Goal: Complete application form: Complete application form

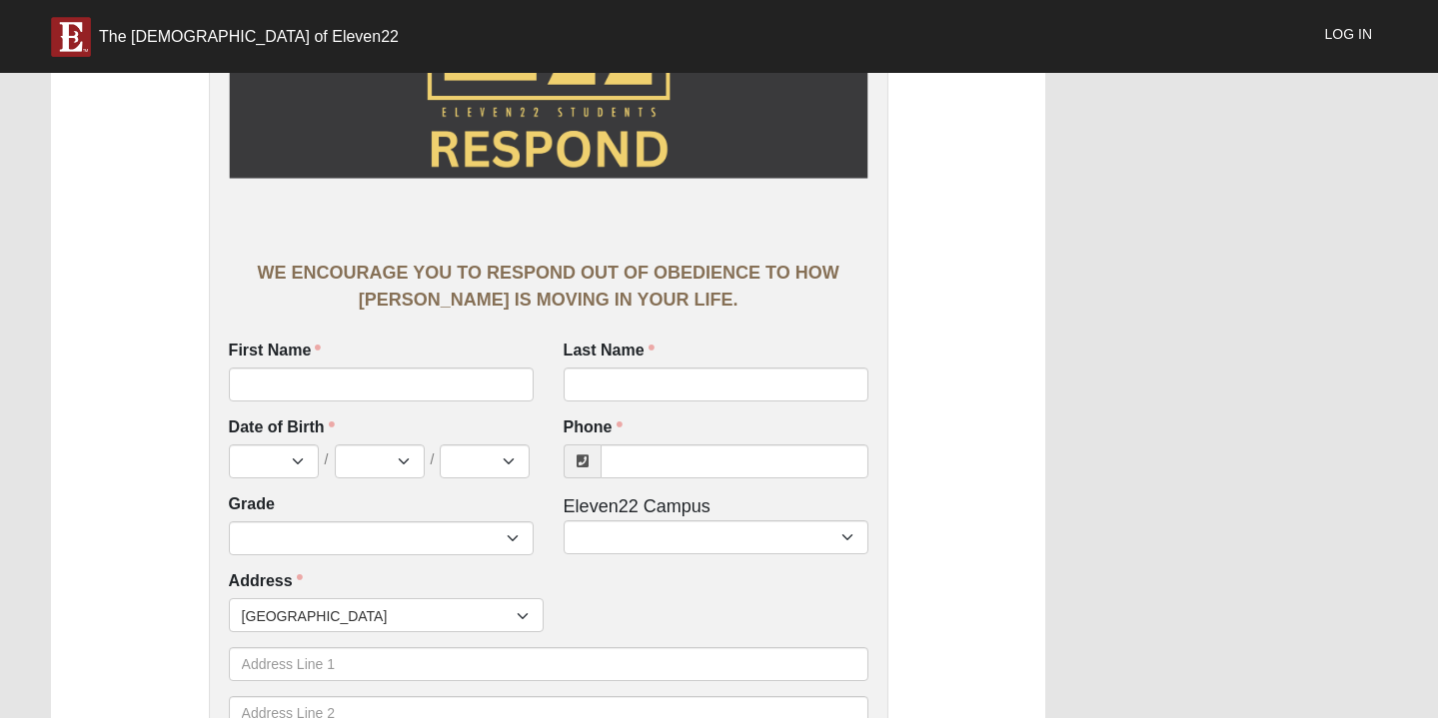
scroll to position [206, 0]
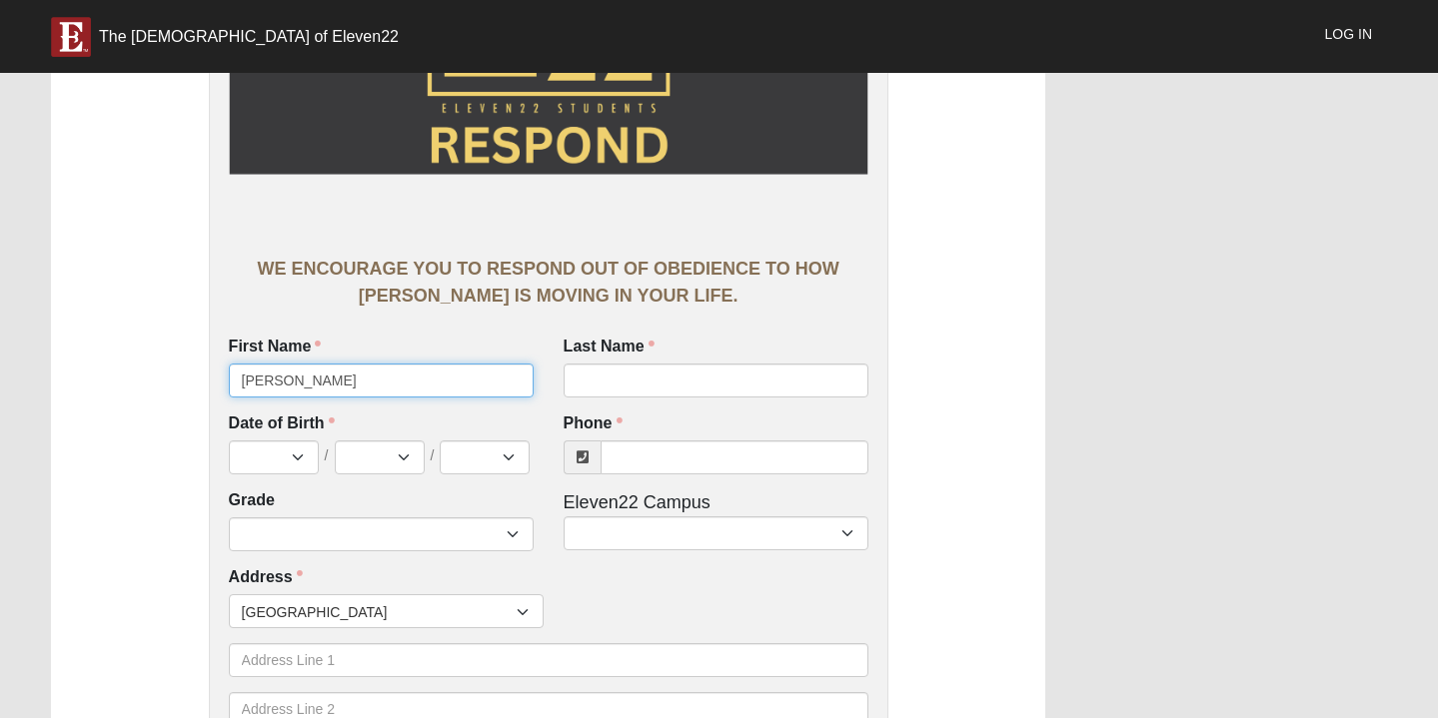
type input "[PERSON_NAME]"
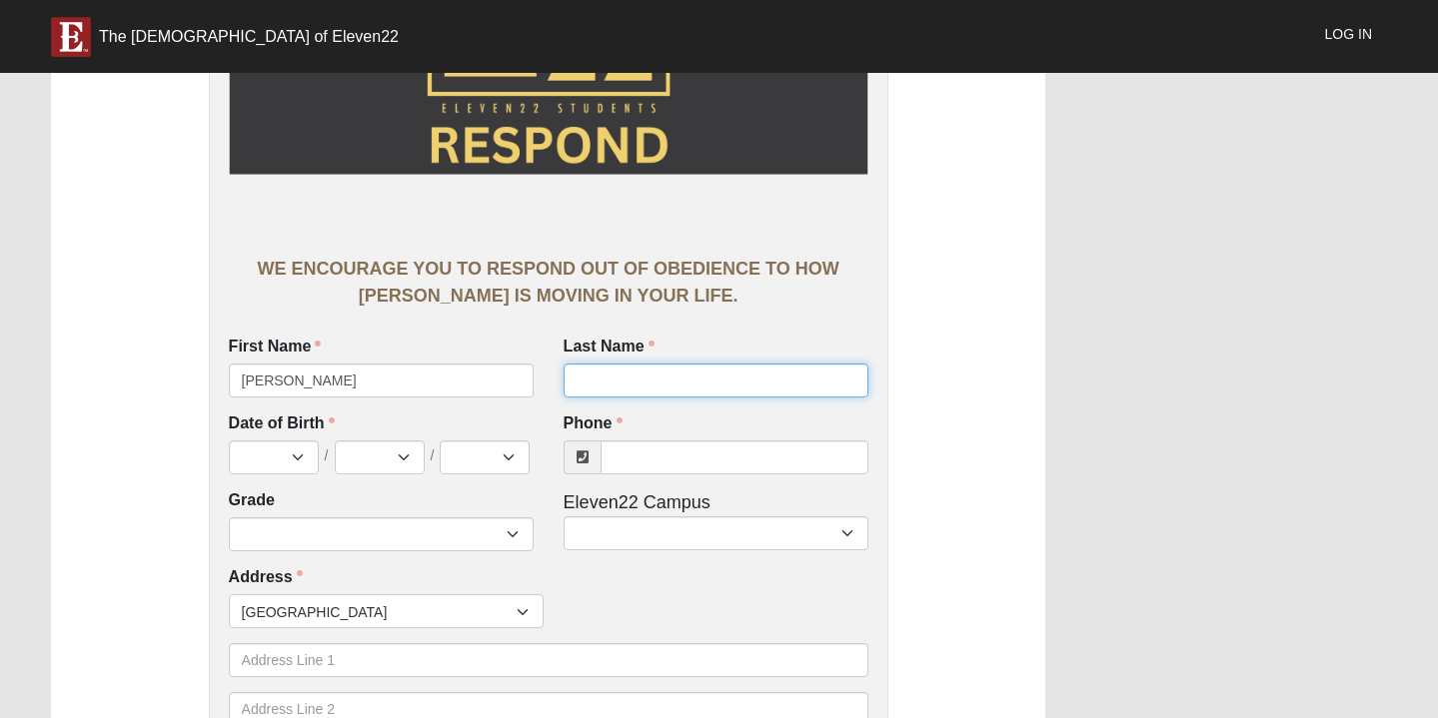
type input "[PERSON_NAME]"
select select "4"
select select "26"
select select "2010"
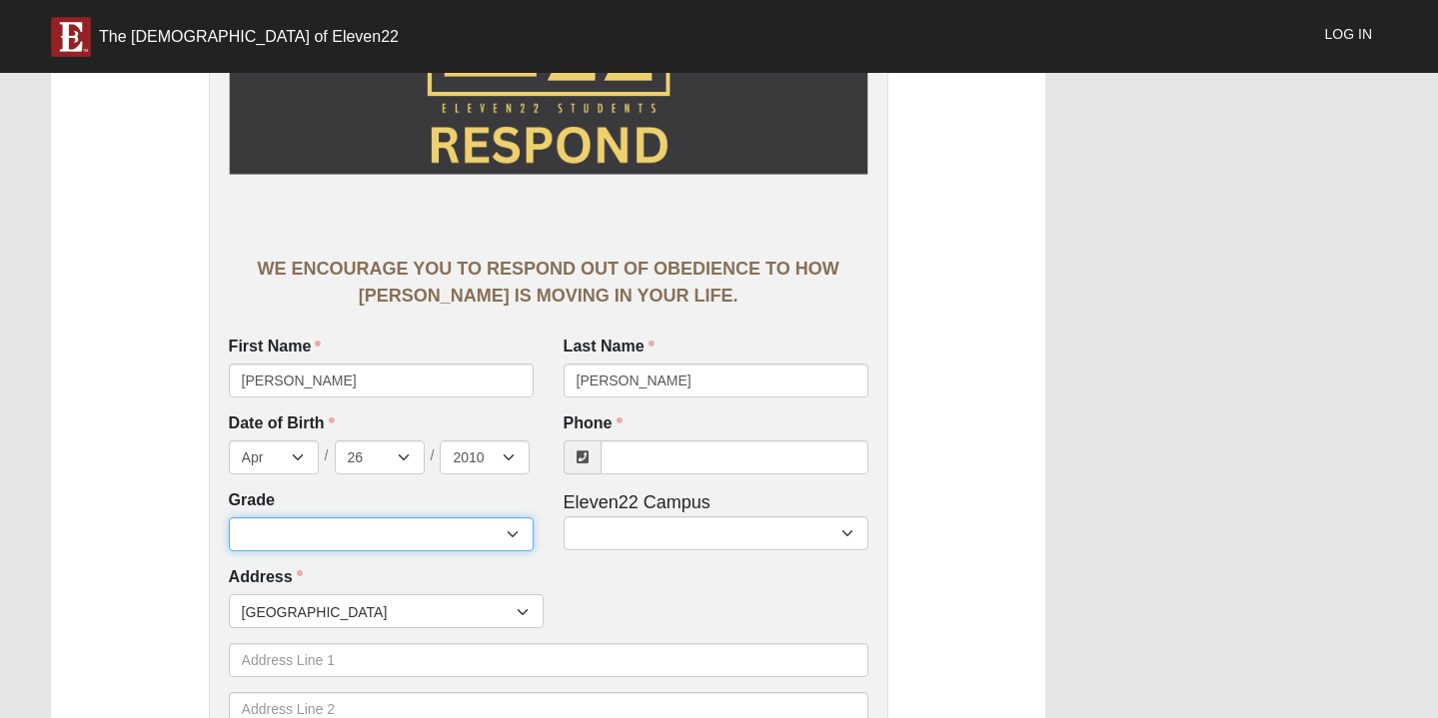
select select "2028"
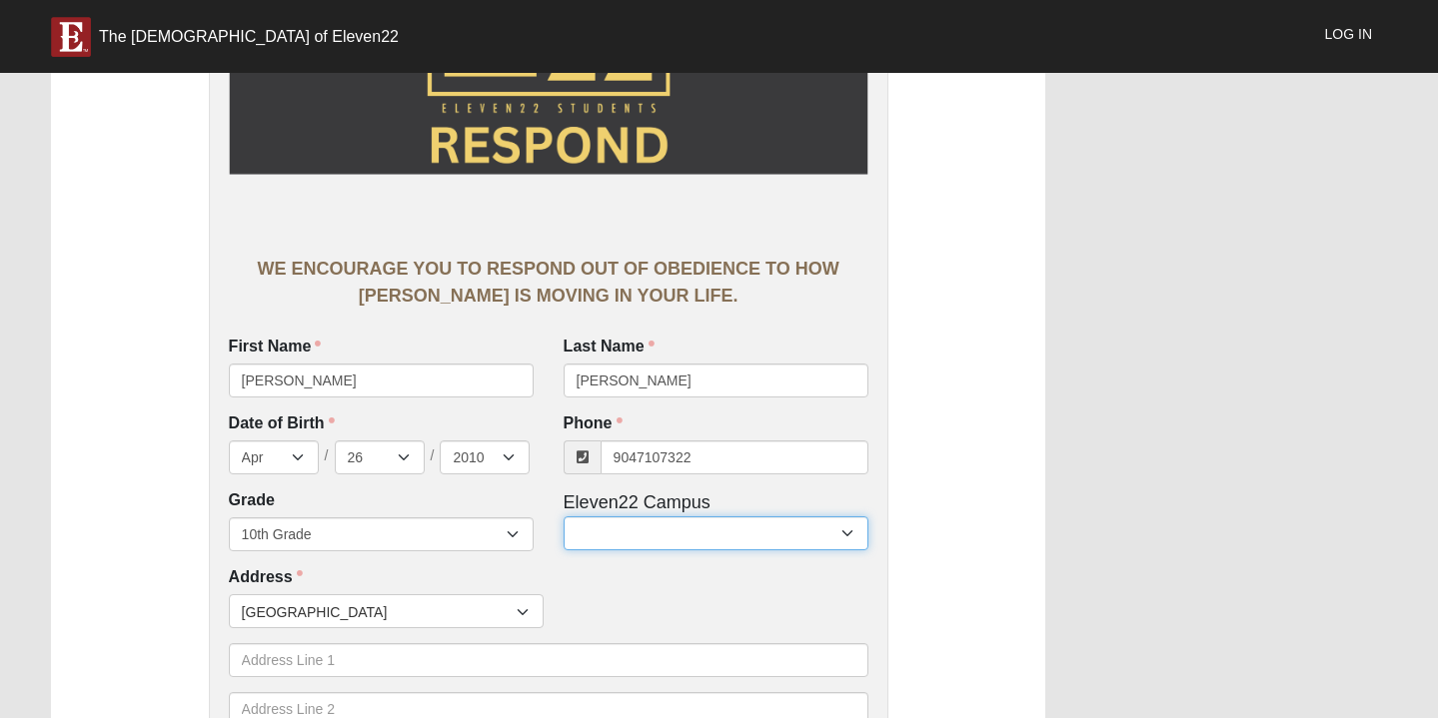
type input "[PHONE_NUMBER]"
select select "17"
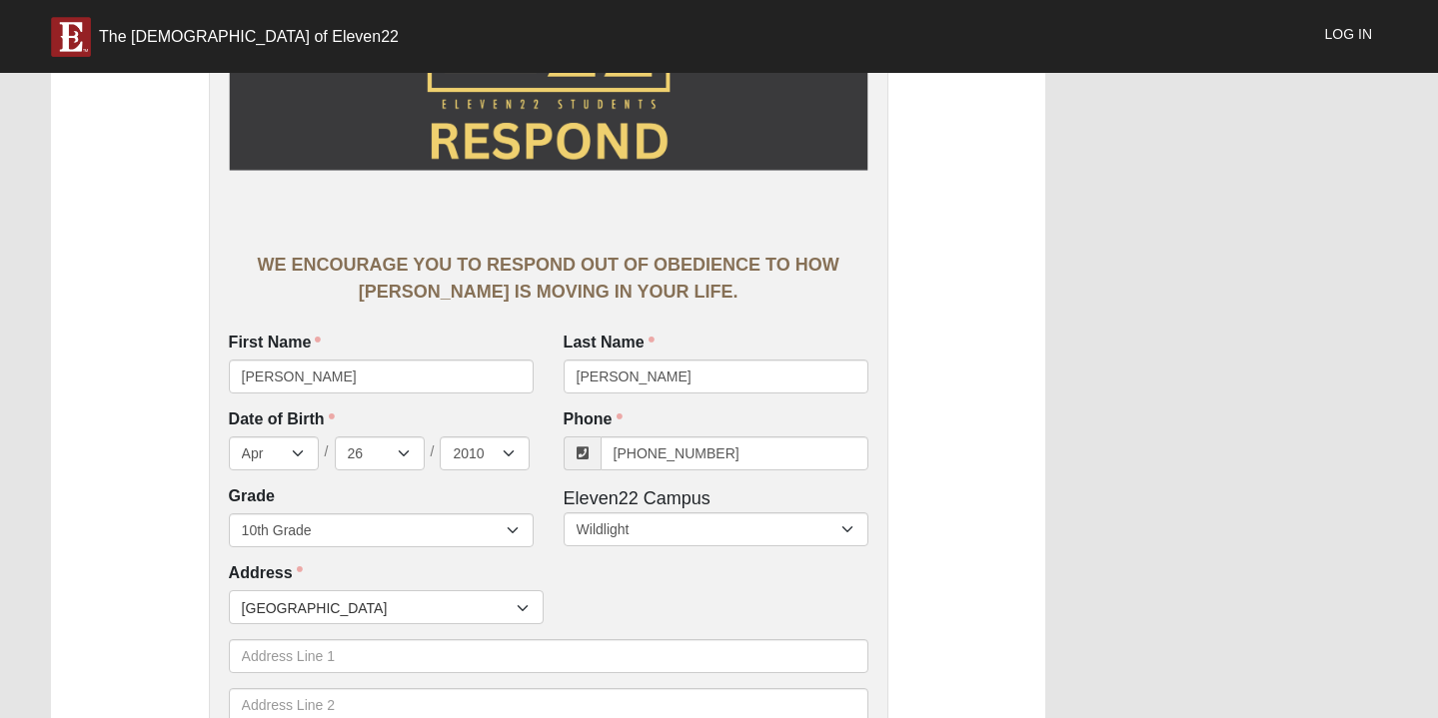
scroll to position [212, 0]
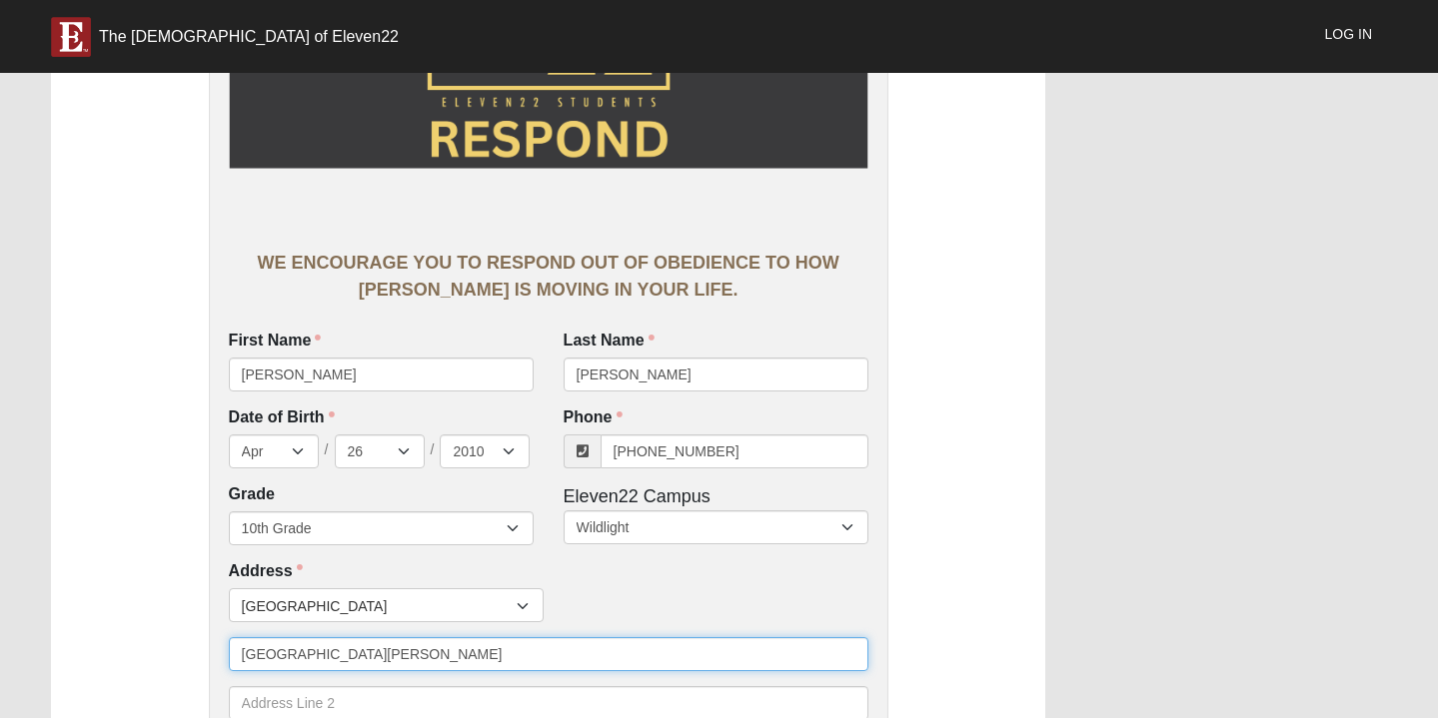
click at [426, 650] on input "[GEOGRAPHIC_DATA][PERSON_NAME]" at bounding box center [548, 654] width 639 height 34
click at [431, 649] on input "[GEOGRAPHIC_DATA][PERSON_NAME]" at bounding box center [548, 654] width 639 height 34
click at [428, 652] on input "[GEOGRAPHIC_DATA][PERSON_NAME]" at bounding box center [548, 654] width 639 height 34
click at [399, 650] on input "[GEOGRAPHIC_DATA][PERSON_NAME]" at bounding box center [548, 654] width 639 height 34
click at [403, 650] on input "[GEOGRAPHIC_DATA][PERSON_NAME]" at bounding box center [548, 654] width 639 height 34
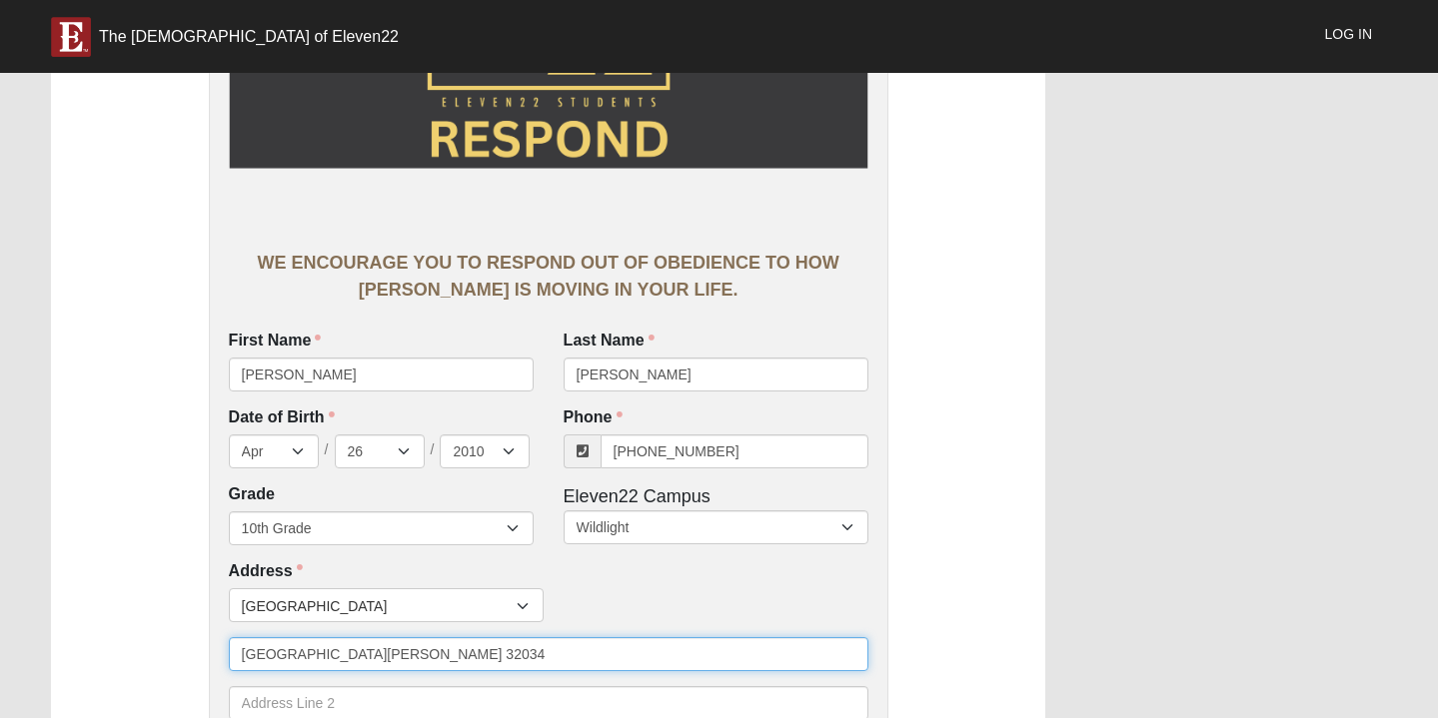
click at [426, 652] on input "[GEOGRAPHIC_DATA][PERSON_NAME] 32034" at bounding box center [548, 654] width 639 height 34
click at [502, 649] on input "[STREET_ADDRESS][PERSON_NAME]" at bounding box center [548, 654] width 639 height 34
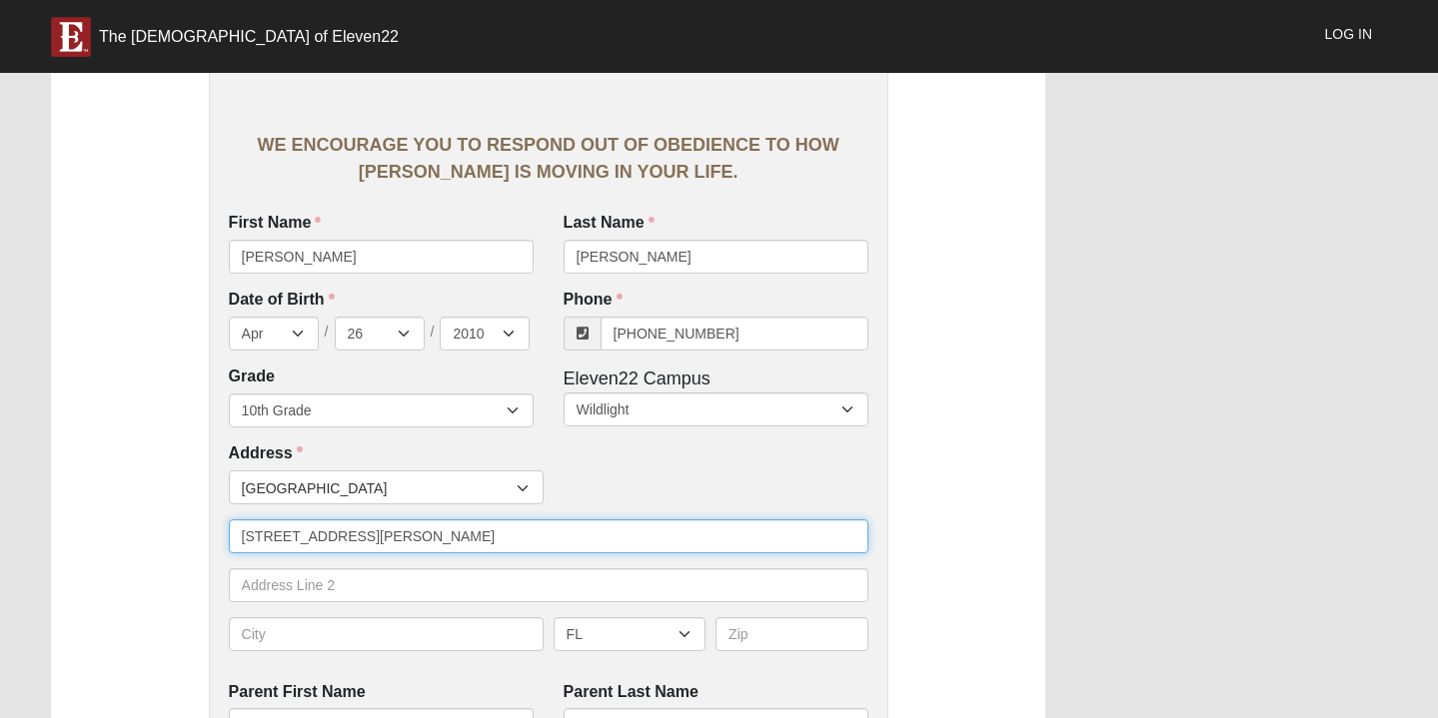
scroll to position [366, 0]
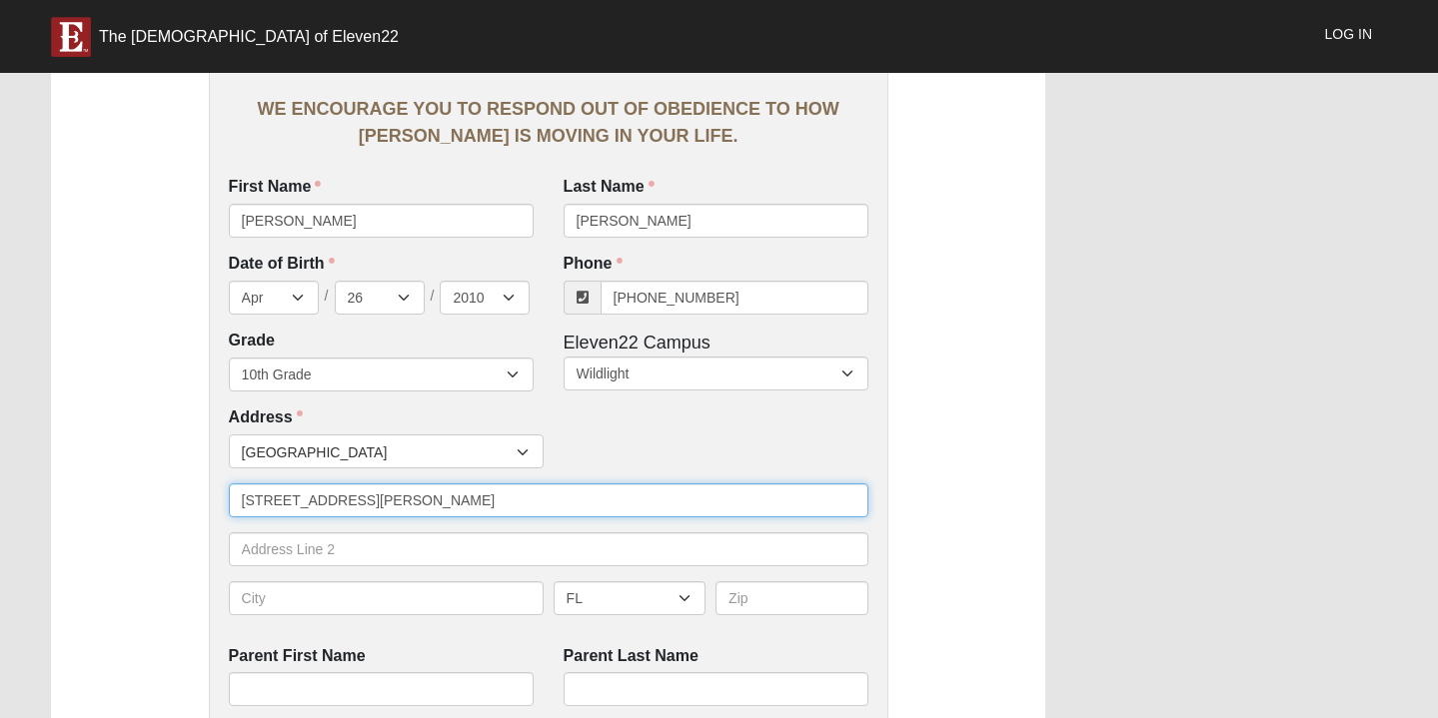
drag, startPoint x: 548, startPoint y: 501, endPoint x: 427, endPoint y: 496, distance: 121.0
click at [427, 496] on input "[STREET_ADDRESS][PERSON_NAME]" at bounding box center [548, 501] width 639 height 34
drag, startPoint x: 466, startPoint y: 500, endPoint x: 429, endPoint y: 499, distance: 37.0
click at [429, 499] on input "[GEOGRAPHIC_DATA][PERSON_NAME] 32034" at bounding box center [548, 501] width 639 height 34
type input "[GEOGRAPHIC_DATA][PERSON_NAME]"
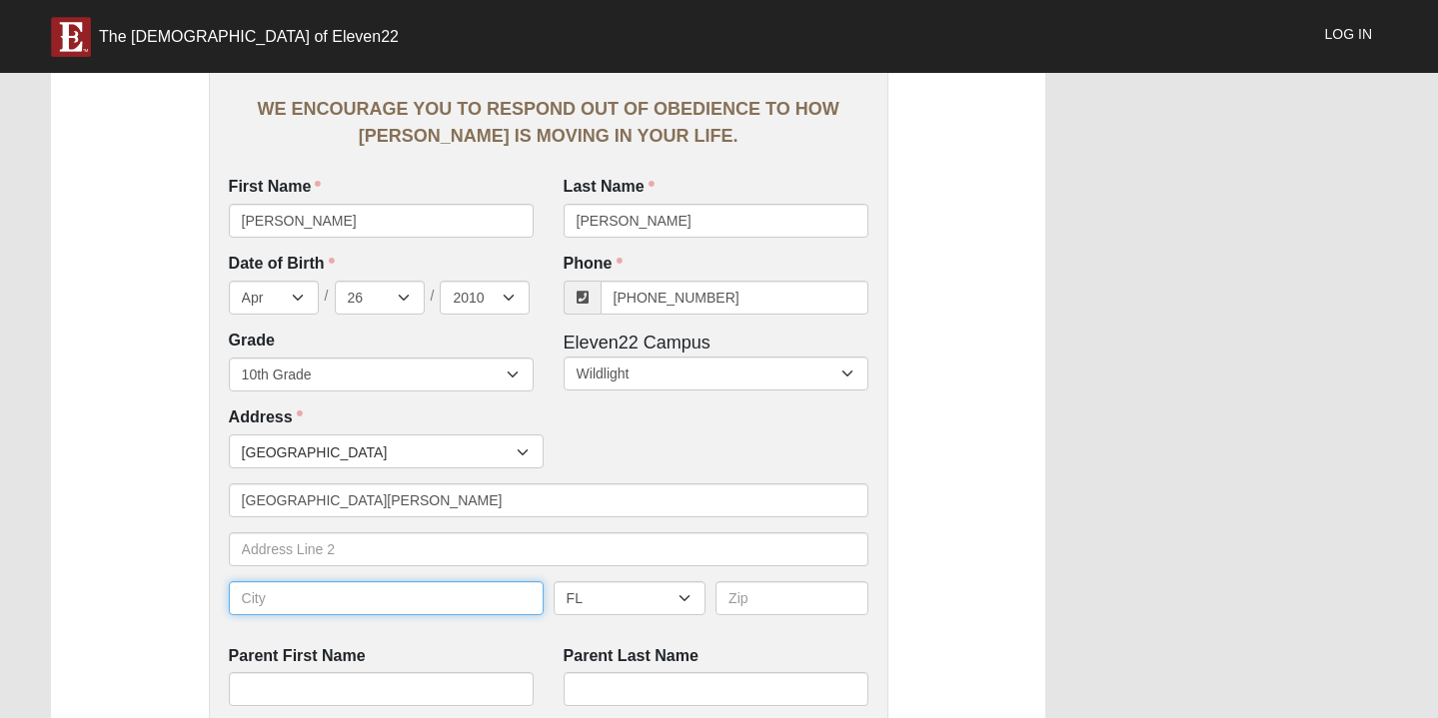
click at [403, 588] on input "text" at bounding box center [386, 599] width 315 height 34
click at [257, 596] on input "ferandina" at bounding box center [386, 599] width 315 height 34
click at [247, 594] on input "fernandina" at bounding box center [386, 599] width 315 height 34
click at [344, 601] on input "Fernandina" at bounding box center [386, 599] width 315 height 34
type input "Fernandina"
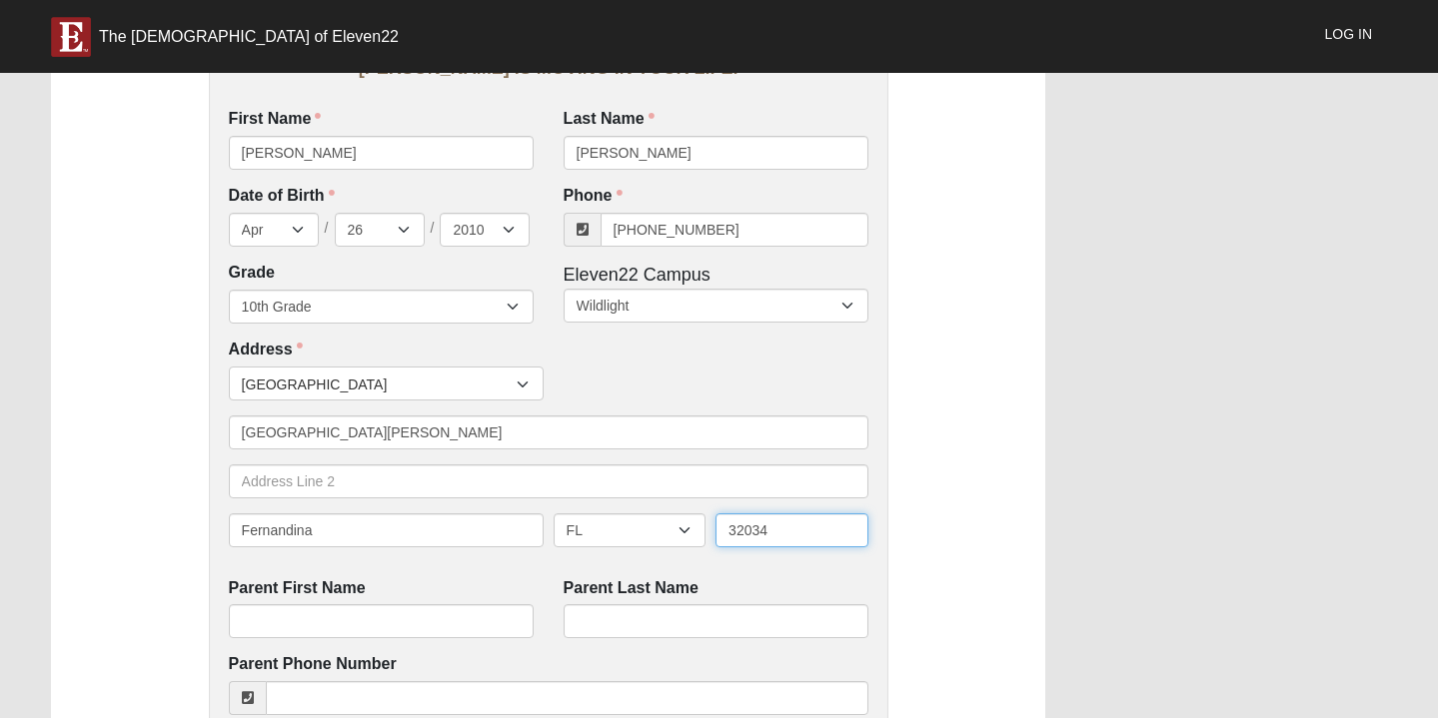
scroll to position [464, 0]
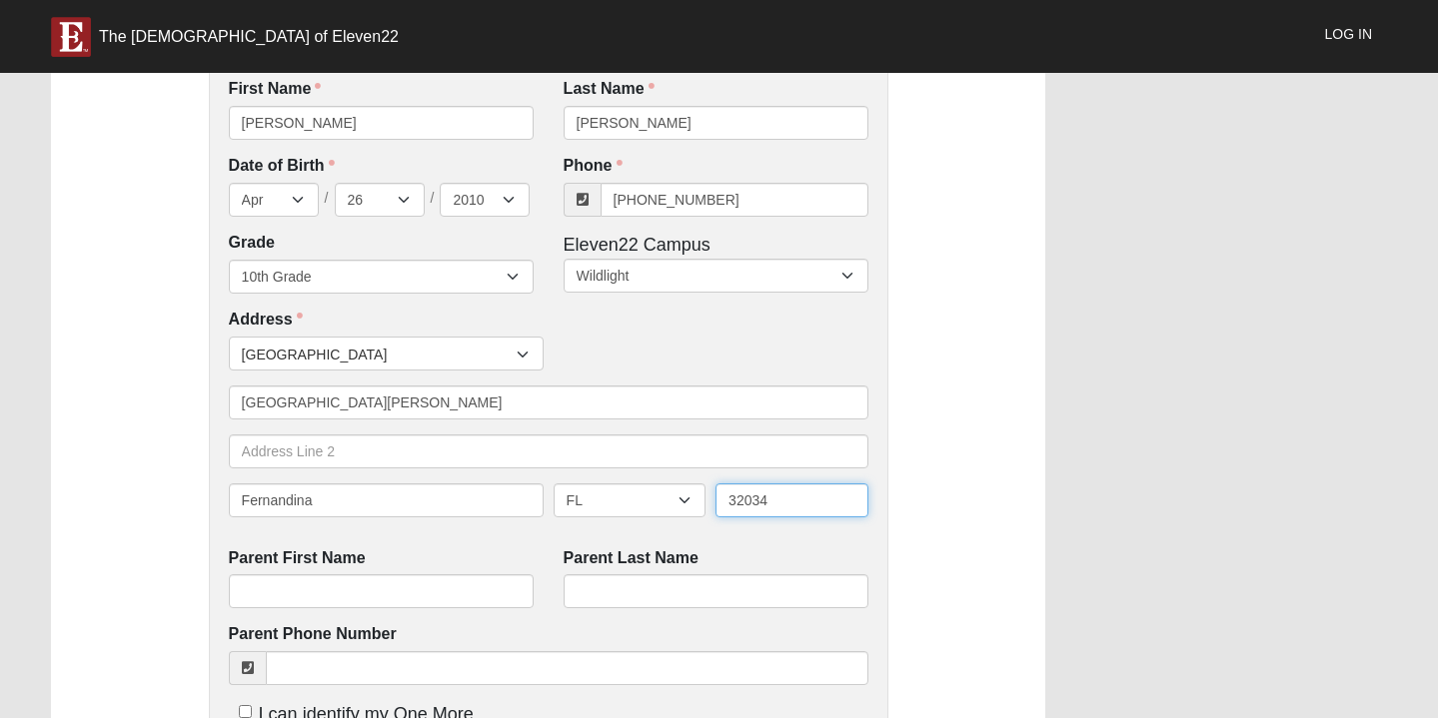
type input "32034"
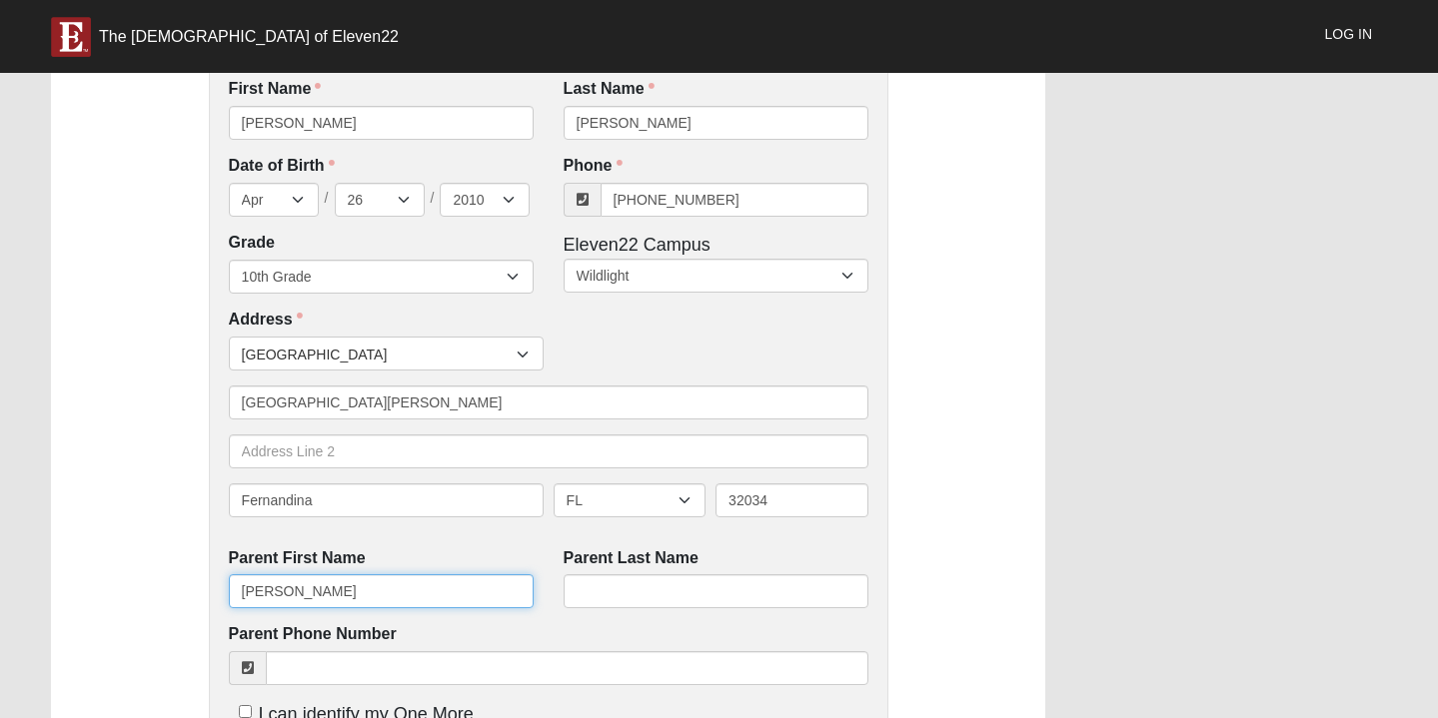
type input "[PERSON_NAME]"
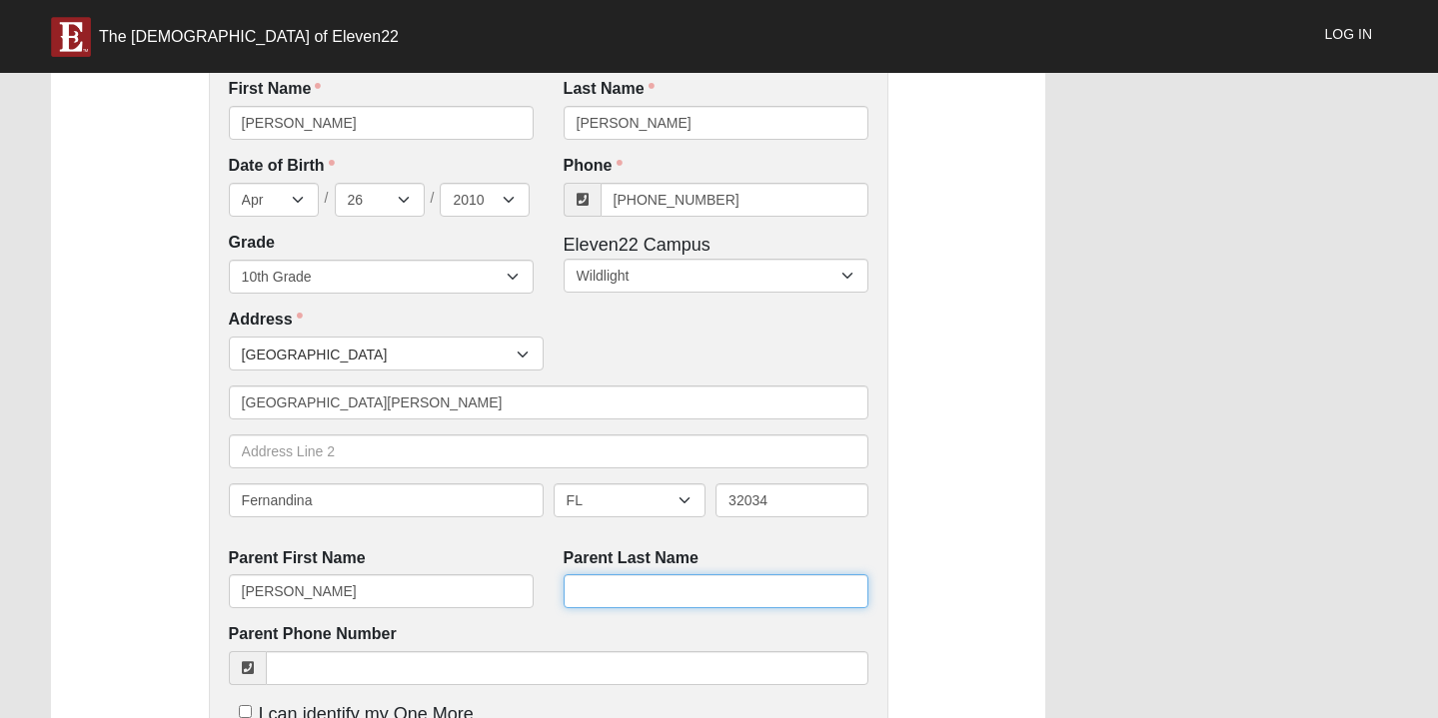
type input "[PERSON_NAME]"
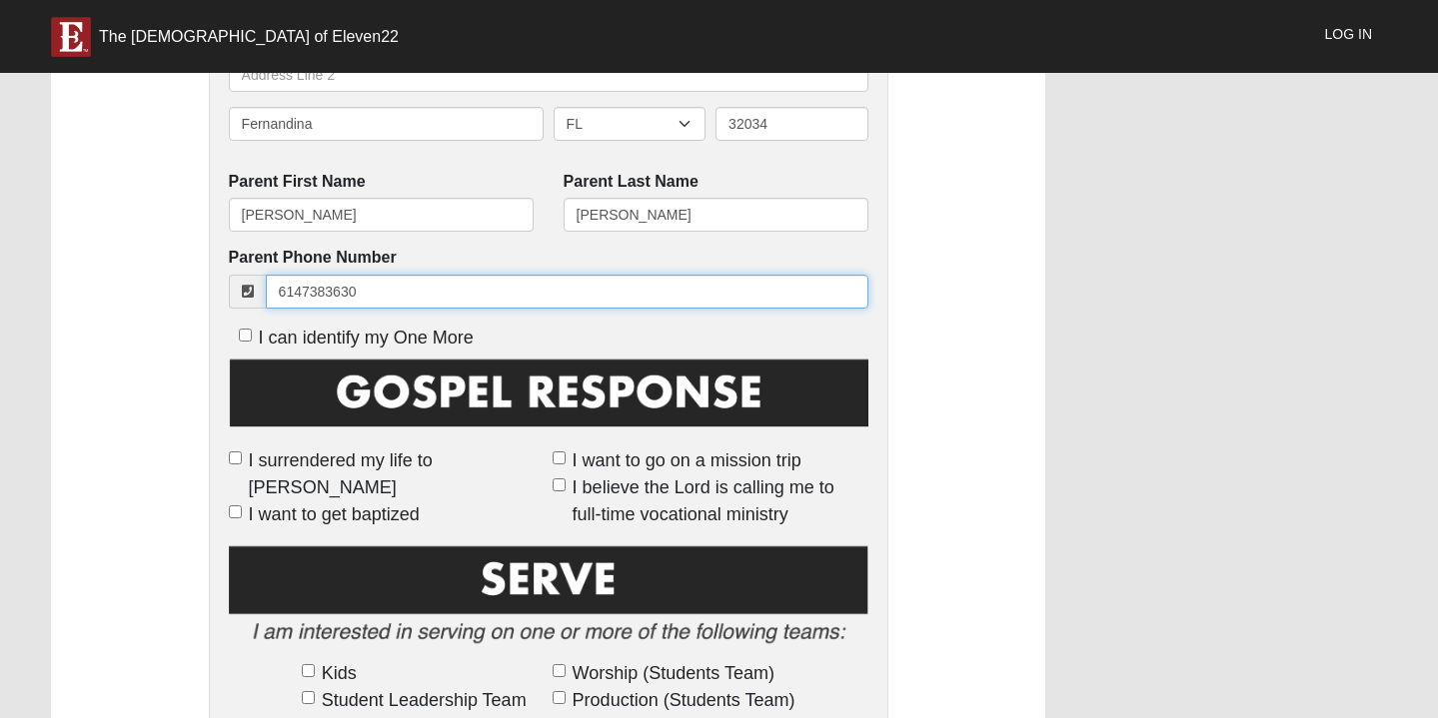
scroll to position [811, 0]
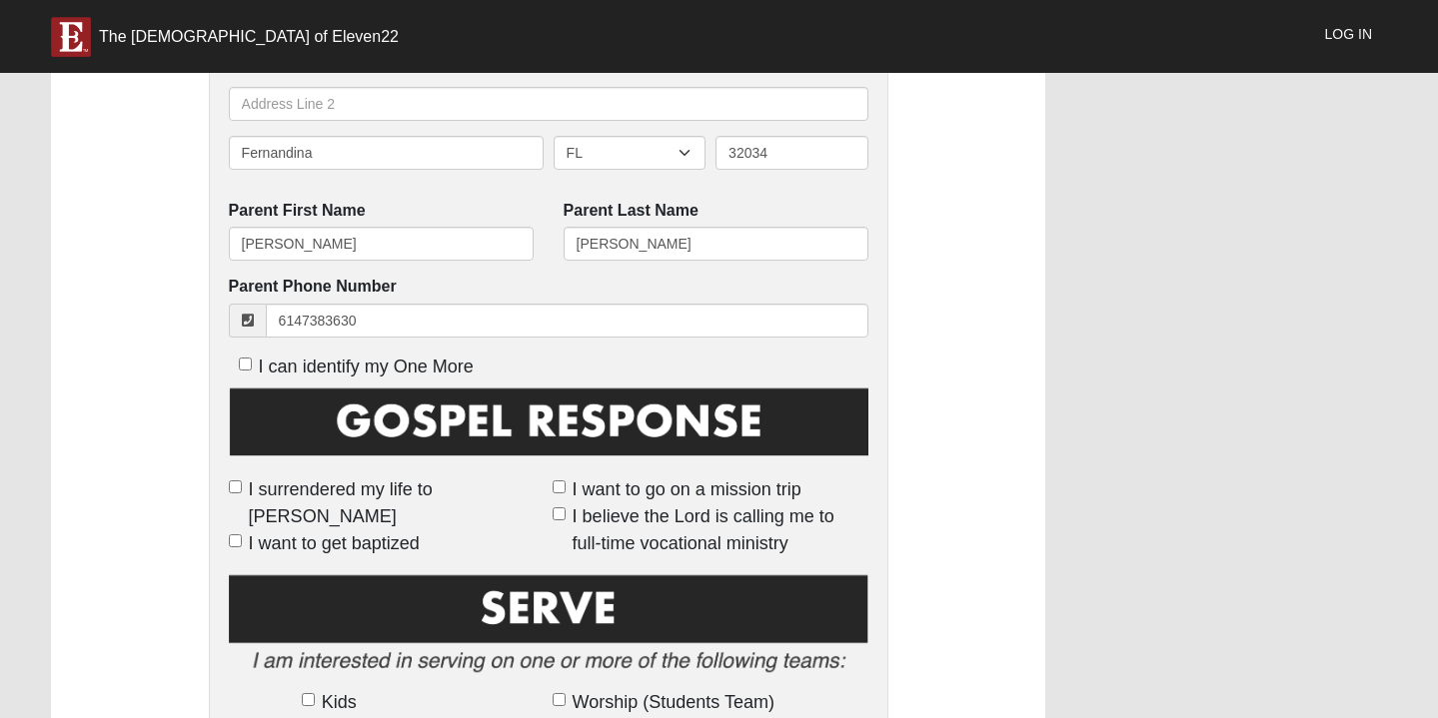
type input "[PHONE_NUMBER]"
click at [243, 359] on input "I can identify my One More" at bounding box center [245, 364] width 13 height 13
checkbox input "true"
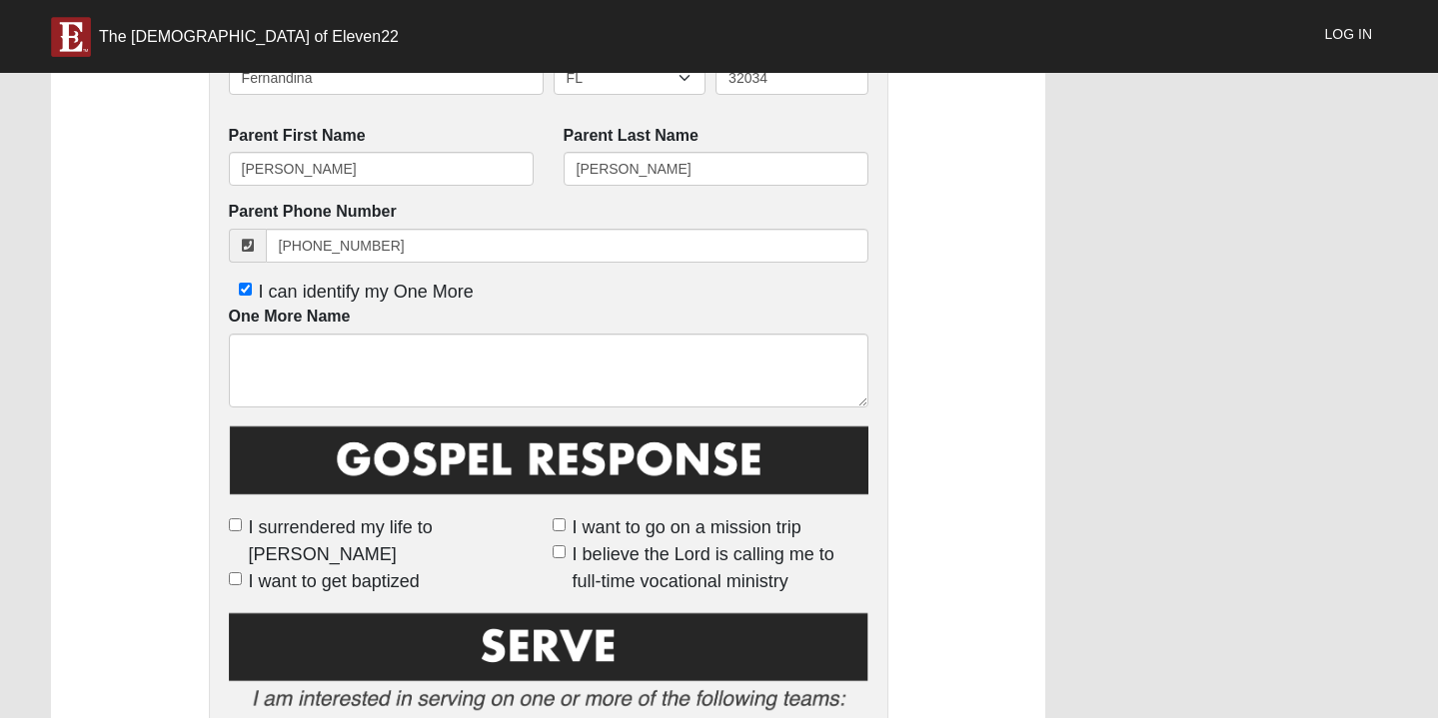
scroll to position [888, 0]
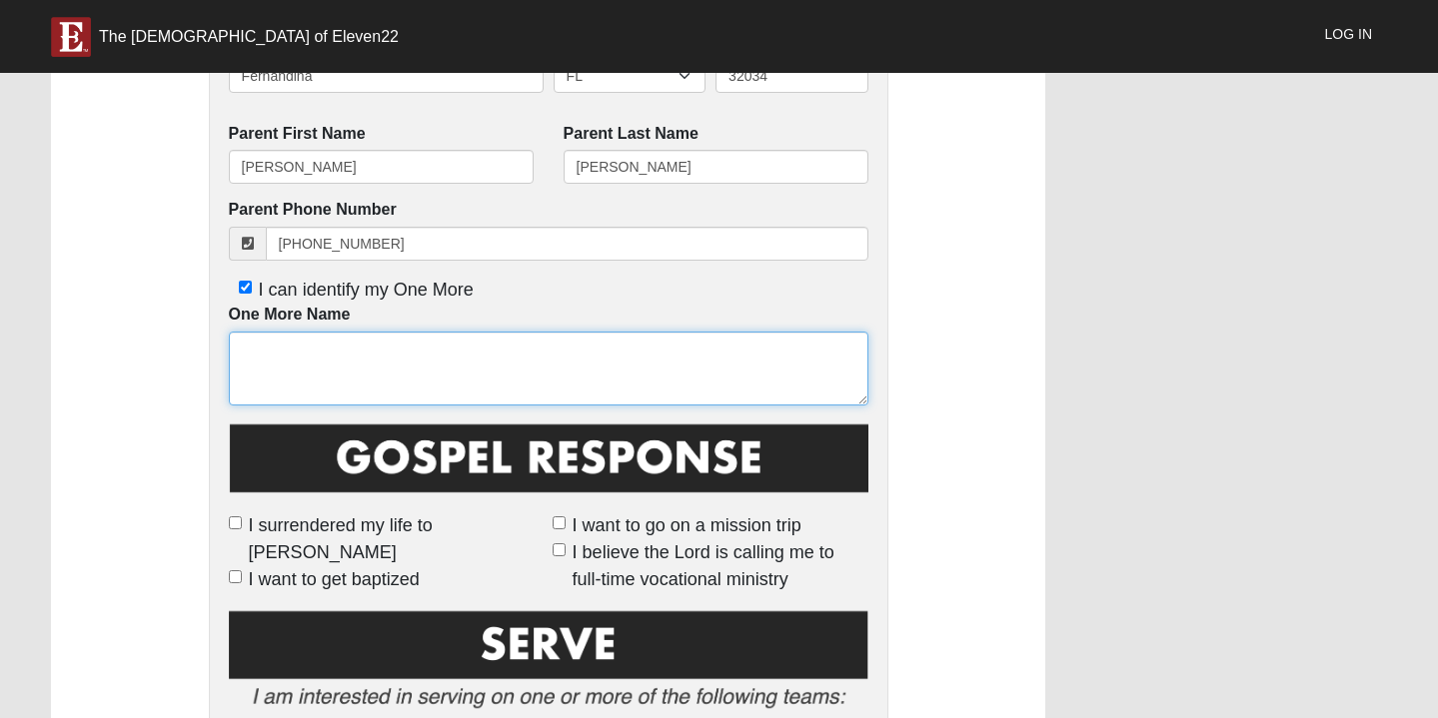
click at [311, 372] on textarea "One More Name" at bounding box center [548, 369] width 639 height 74
click at [263, 384] on textarea "One More Name" at bounding box center [548, 369] width 639 height 74
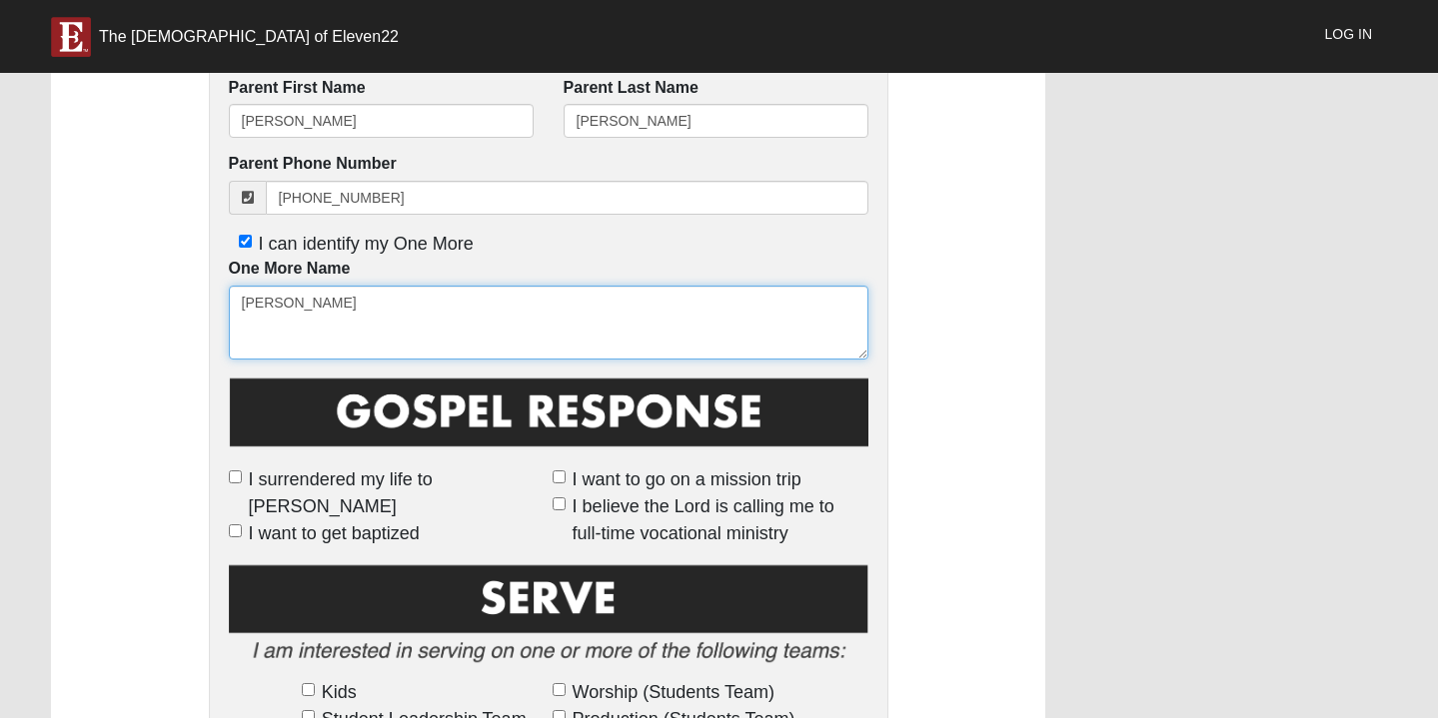
scroll to position [945, 0]
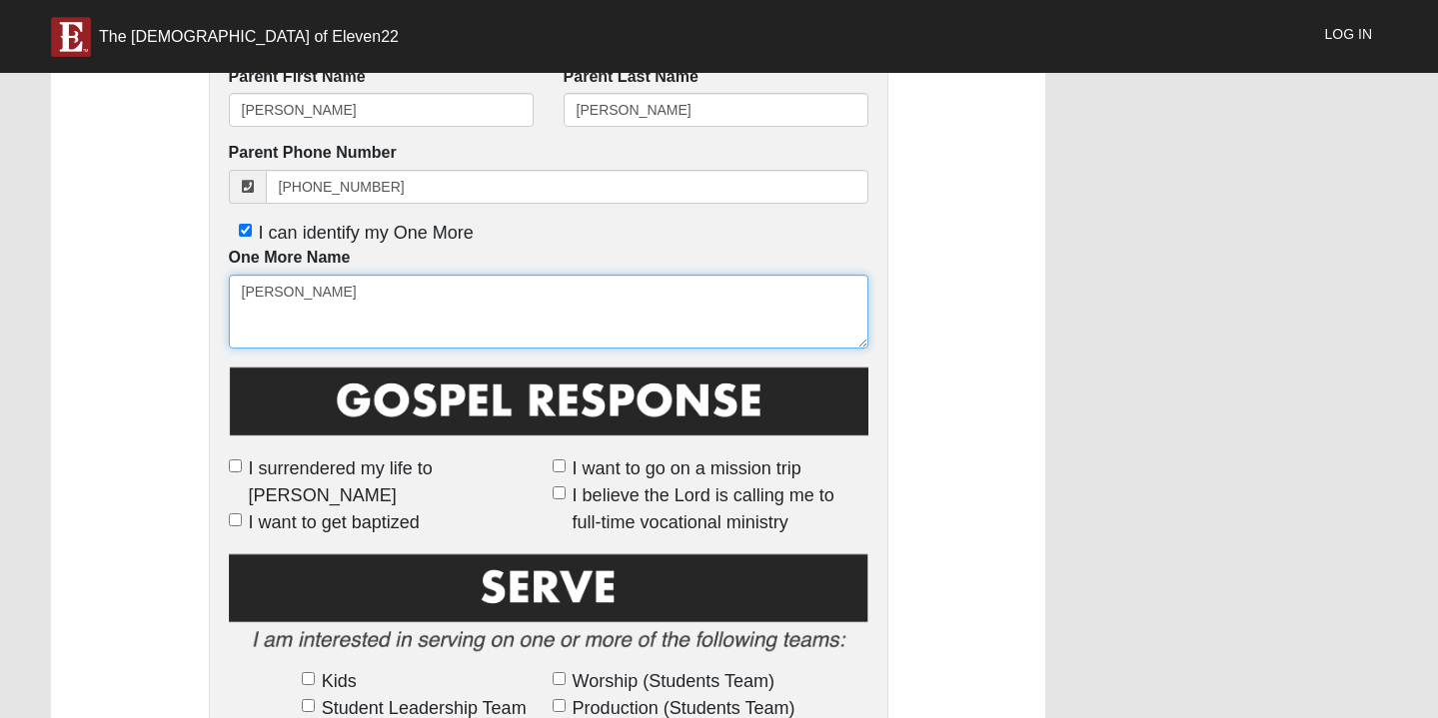
type textarea "[PERSON_NAME]"
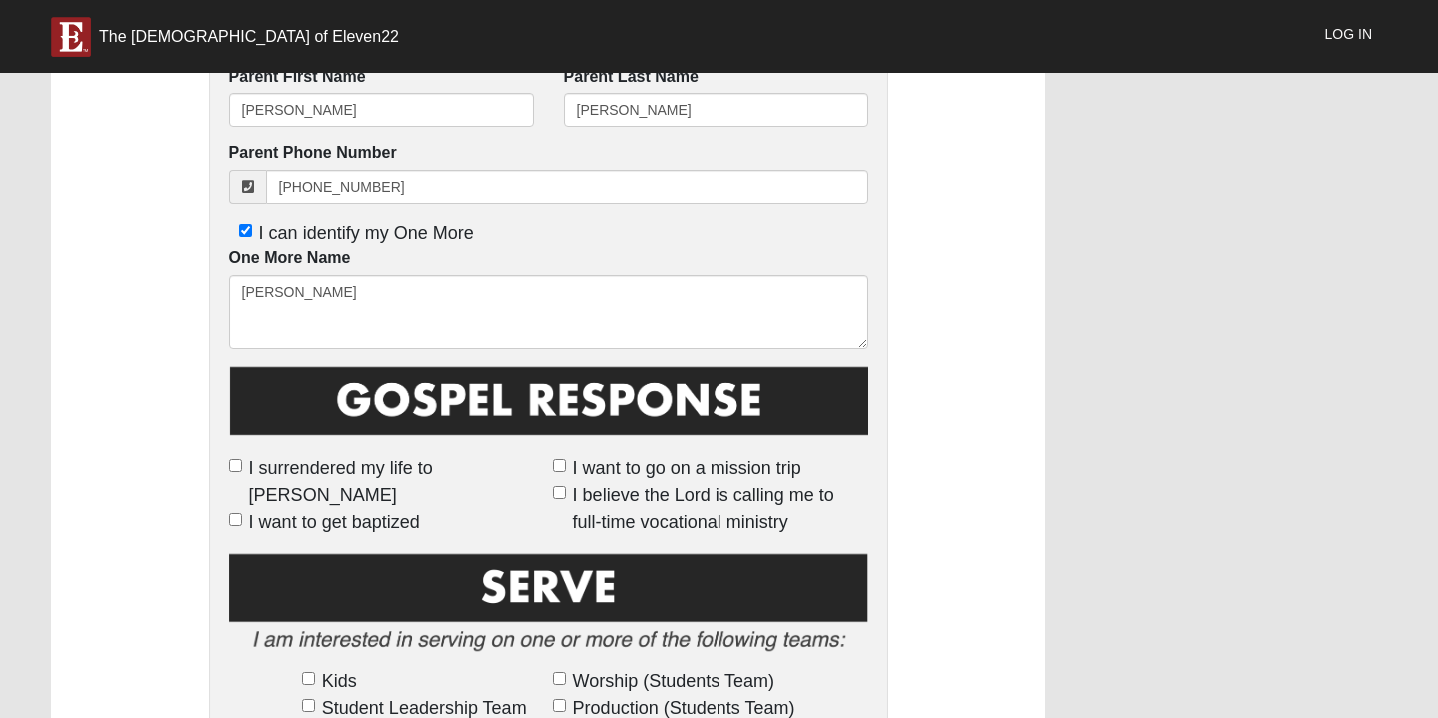
click at [243, 462] on label "I surrendered my life to [PERSON_NAME]" at bounding box center [387, 483] width 316 height 54
click at [242, 462] on input "I surrendered my life to [PERSON_NAME]" at bounding box center [235, 466] width 13 height 13
checkbox input "true"
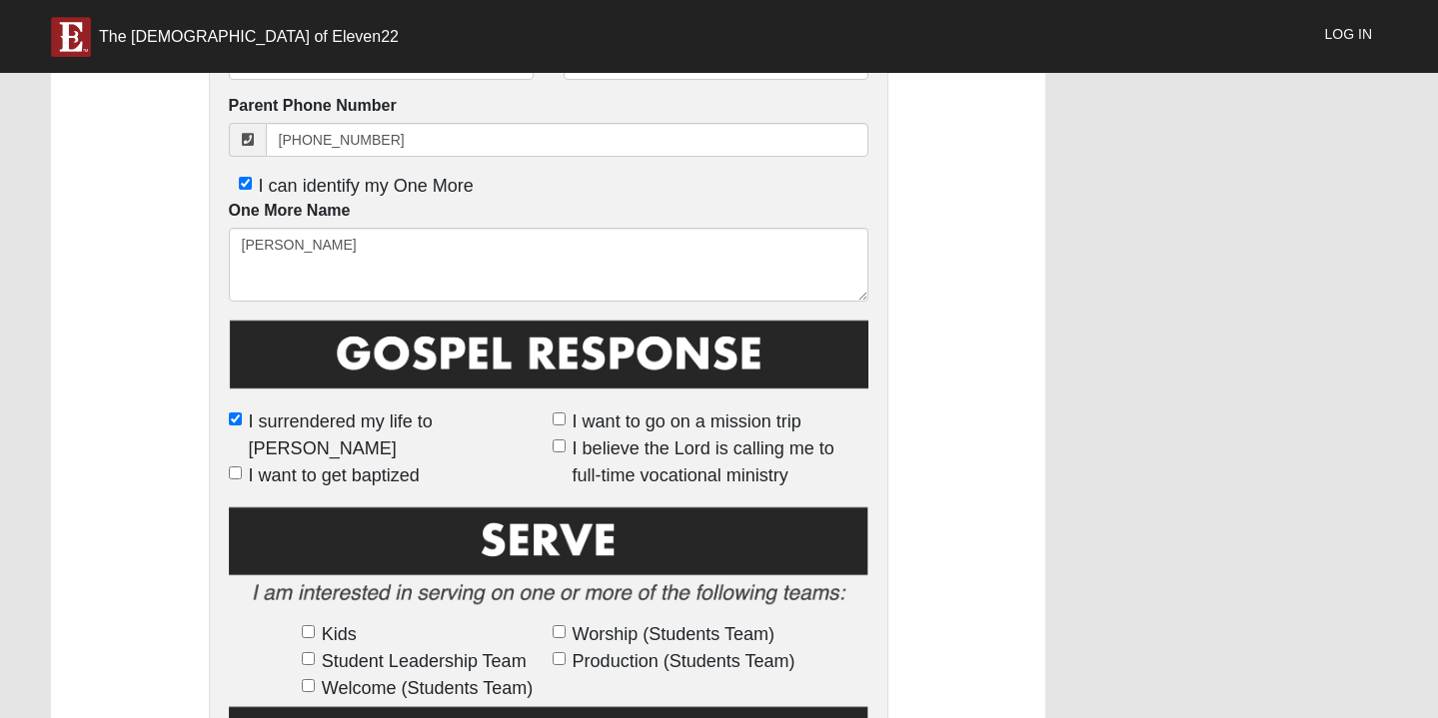
scroll to position [993, 0]
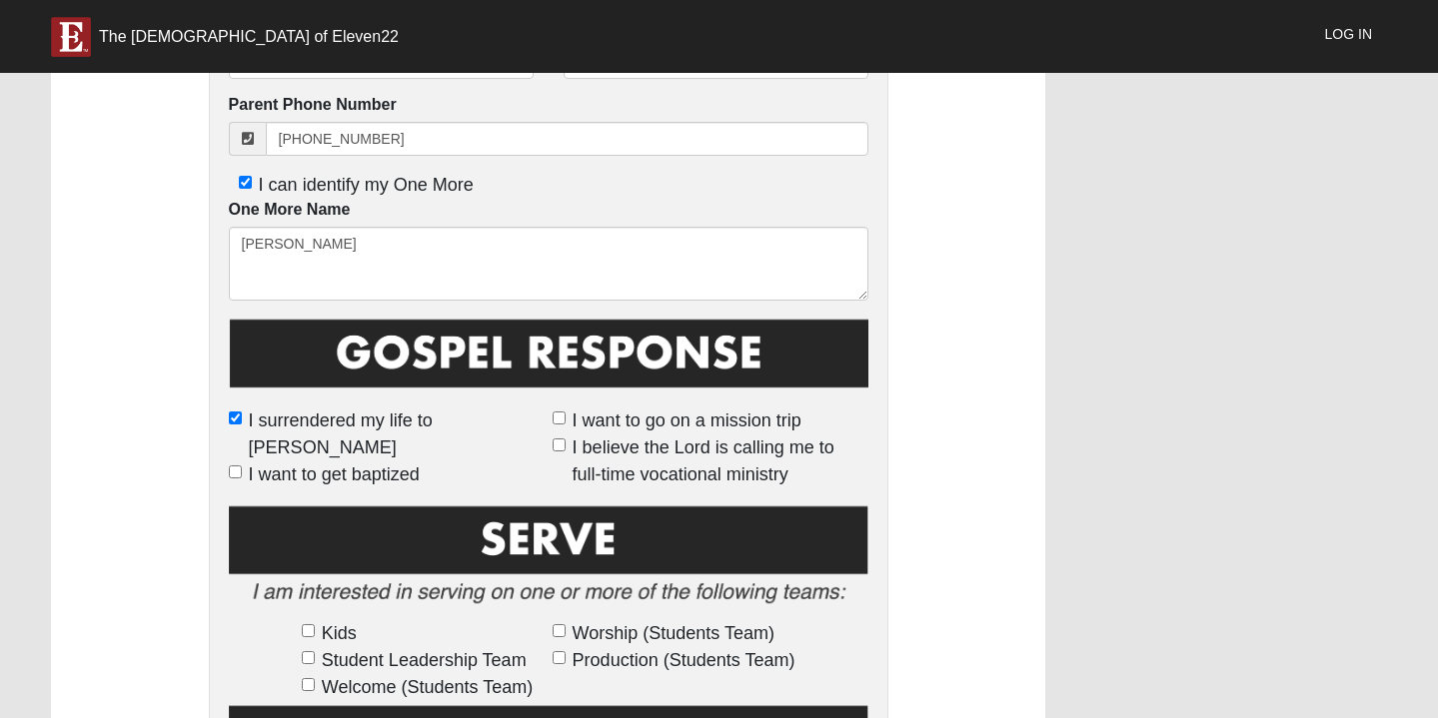
click at [553, 425] on input "I want to go on a mission trip" at bounding box center [559, 418] width 13 height 13
checkbox input "true"
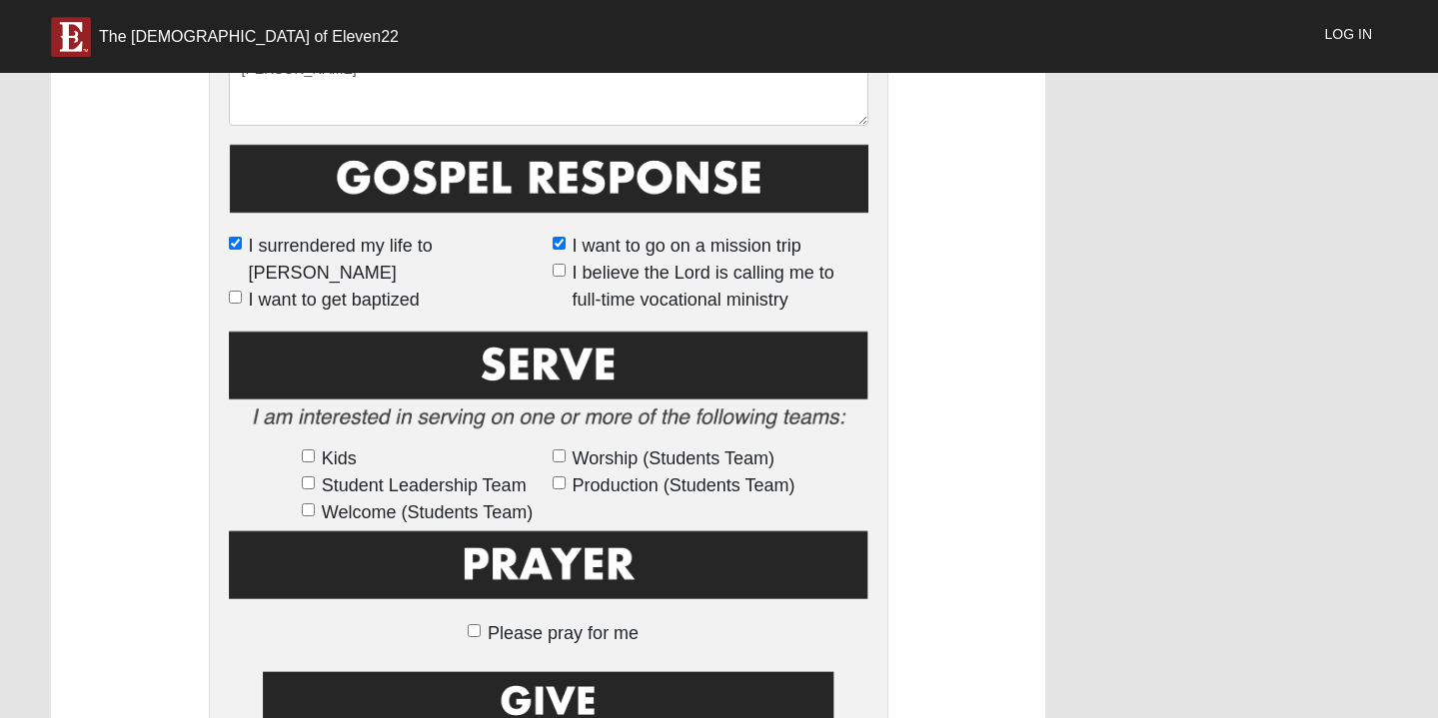
scroll to position [1171, 0]
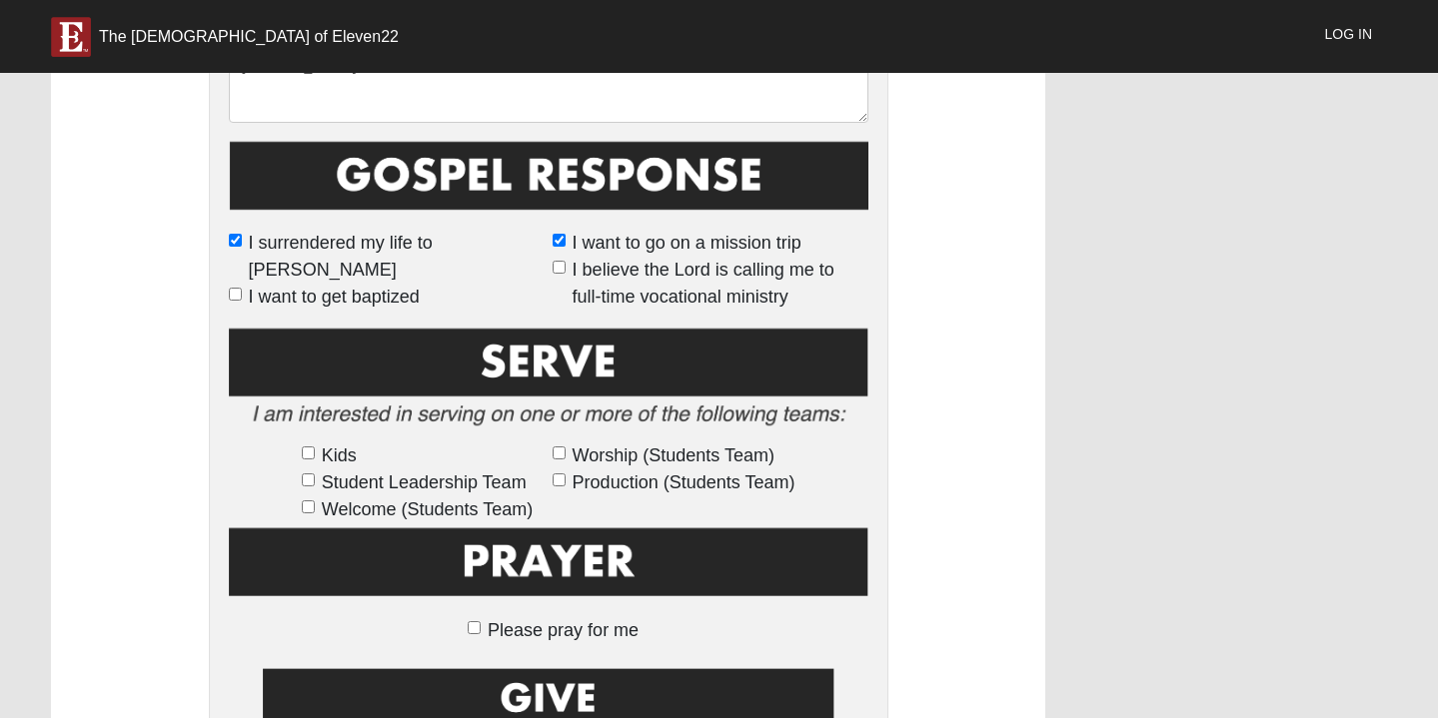
click at [311, 477] on input "Student Leadership Team" at bounding box center [308, 480] width 13 height 13
checkbox input "true"
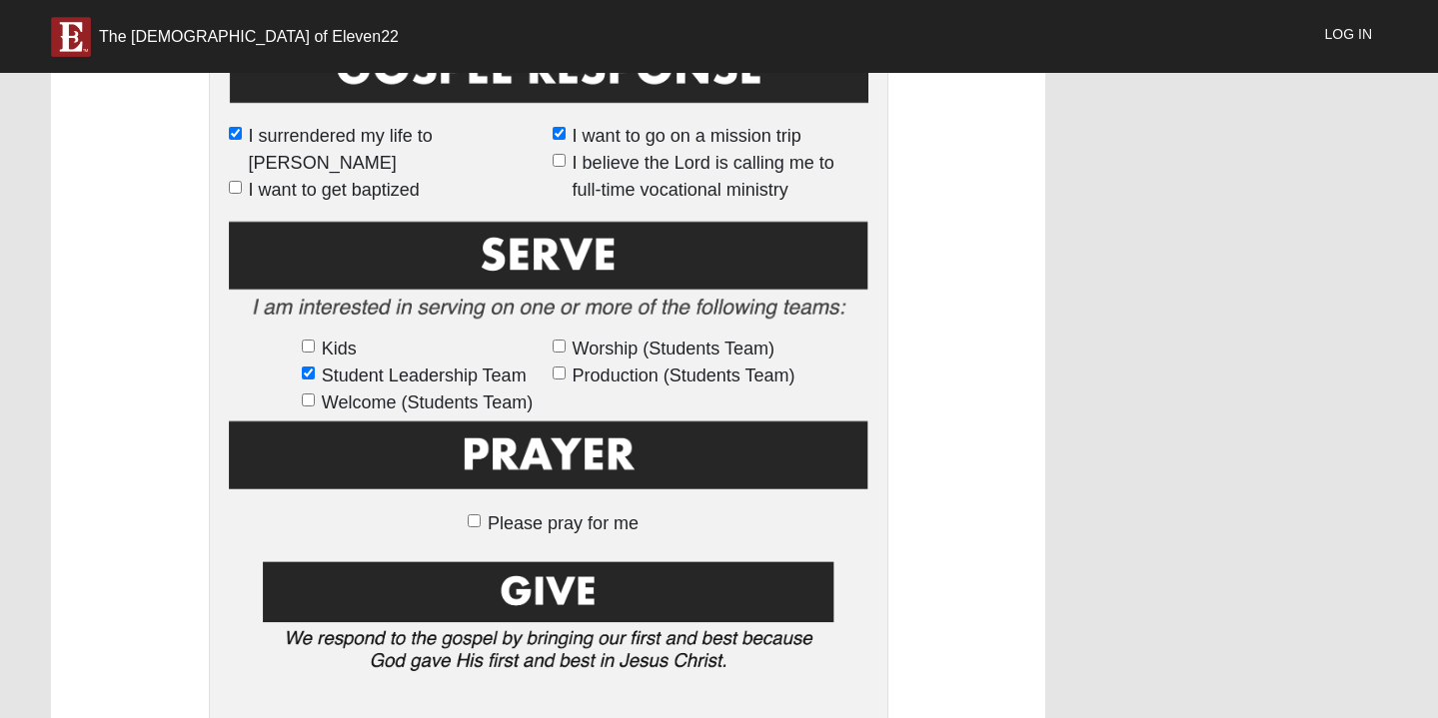
scroll to position [1281, 0]
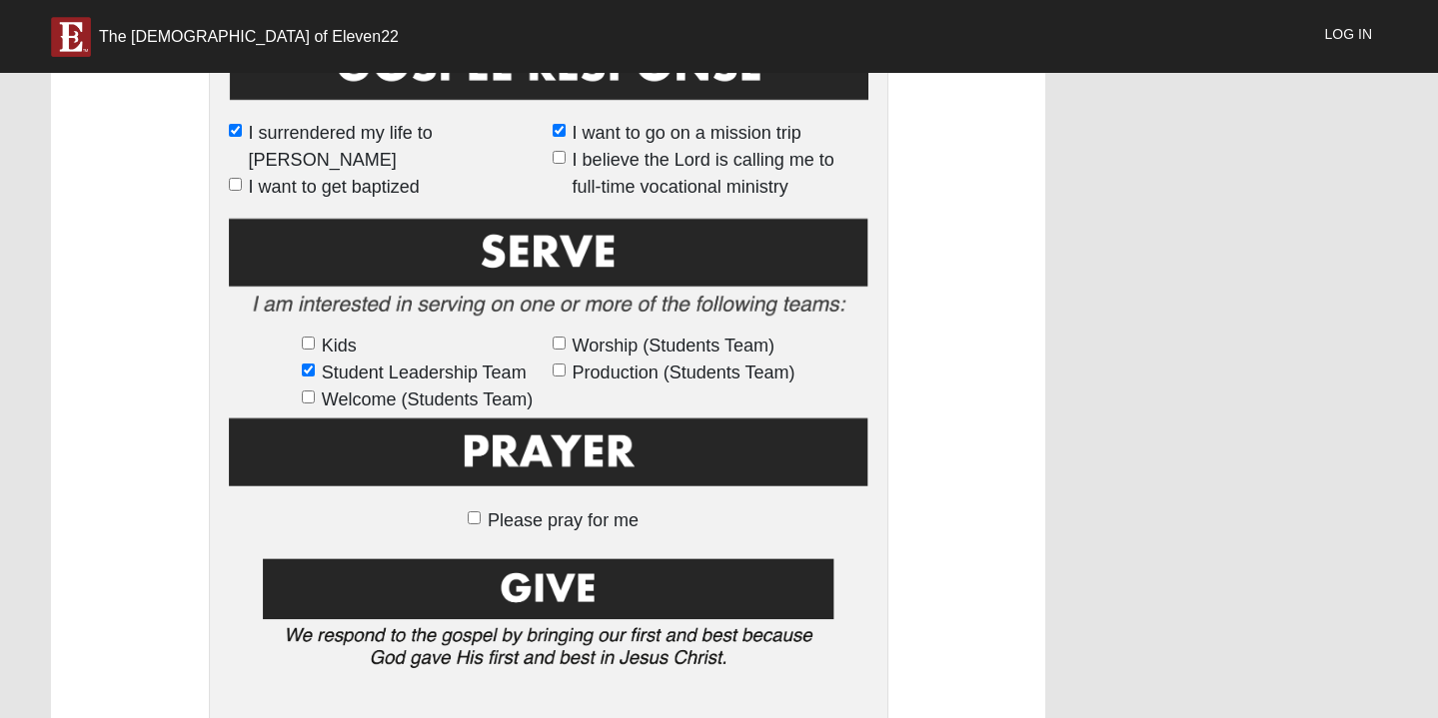
click at [474, 515] on input "Please pray for me" at bounding box center [474, 518] width 13 height 13
checkbox input "true"
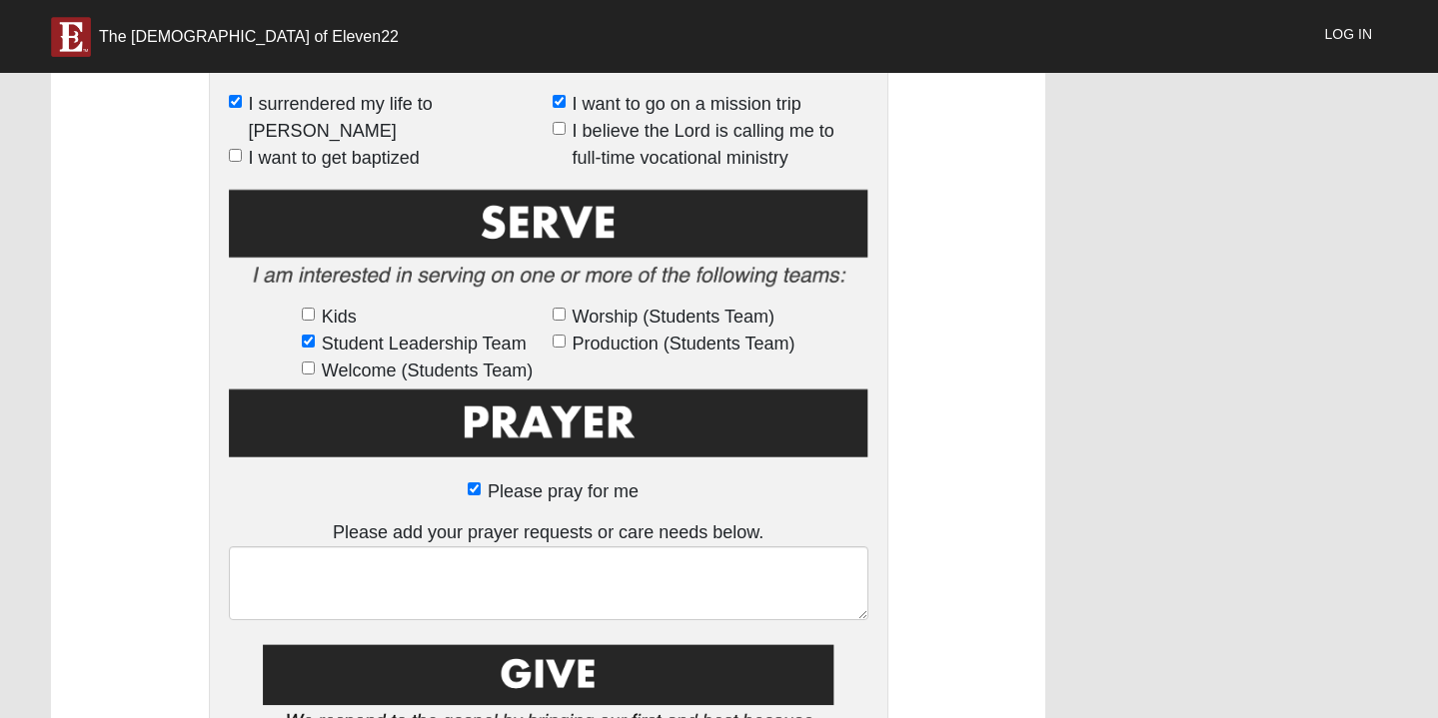
scroll to position [1319, 0]
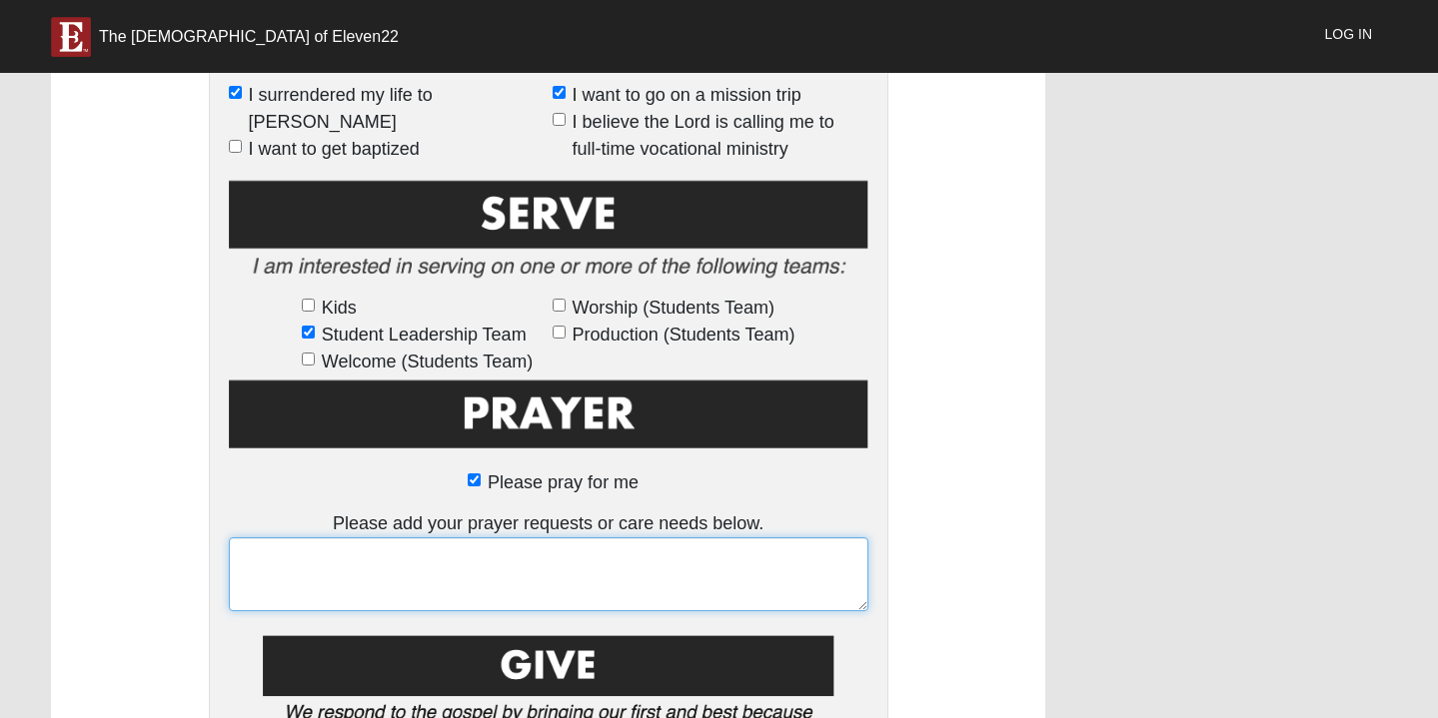
click at [484, 560] on textarea at bounding box center [548, 575] width 639 height 74
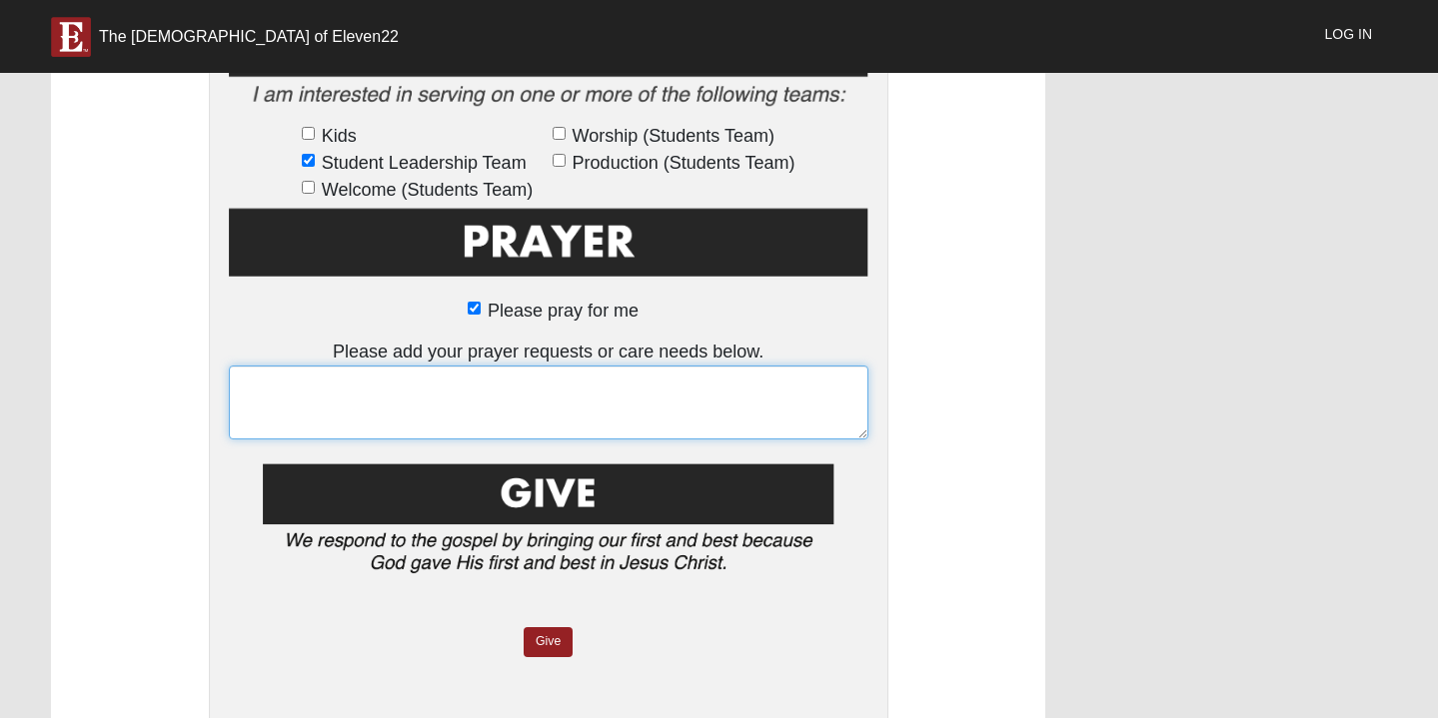
scroll to position [1490, 0]
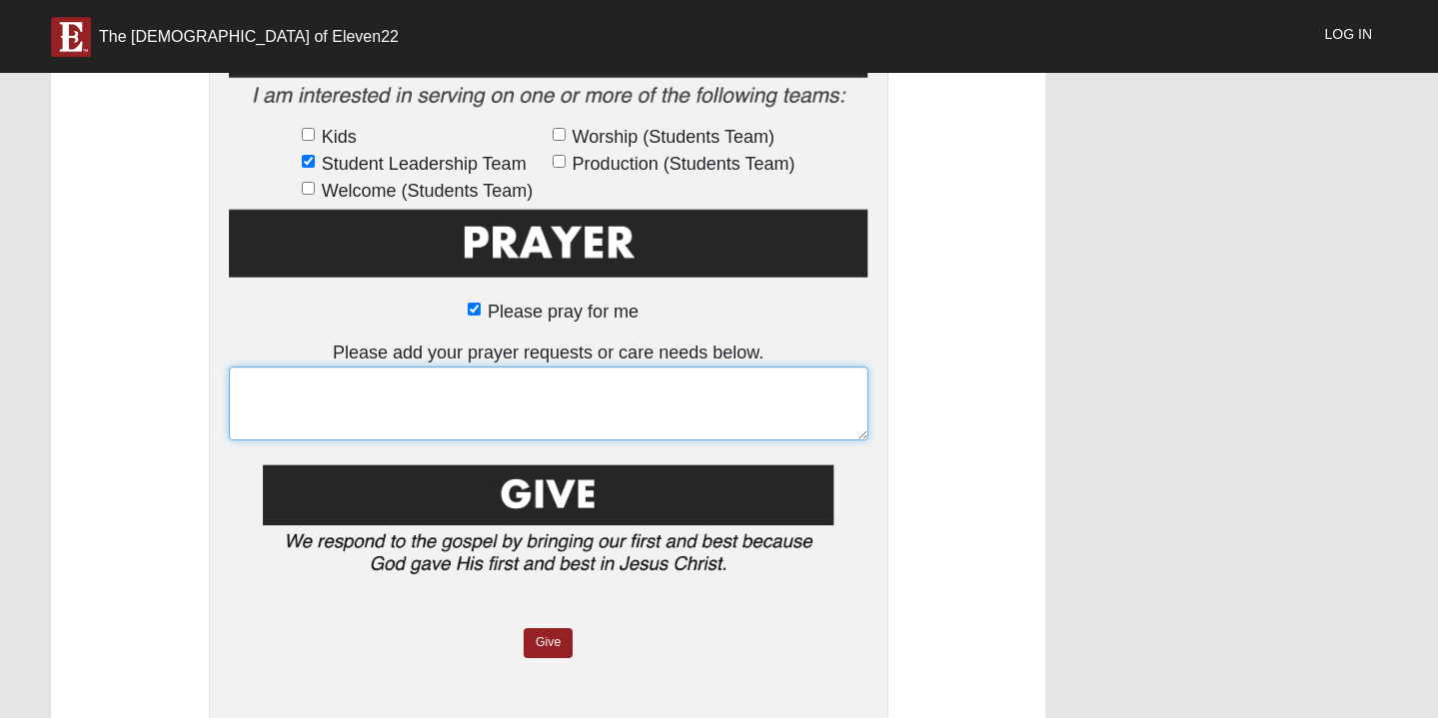
type textarea "p"
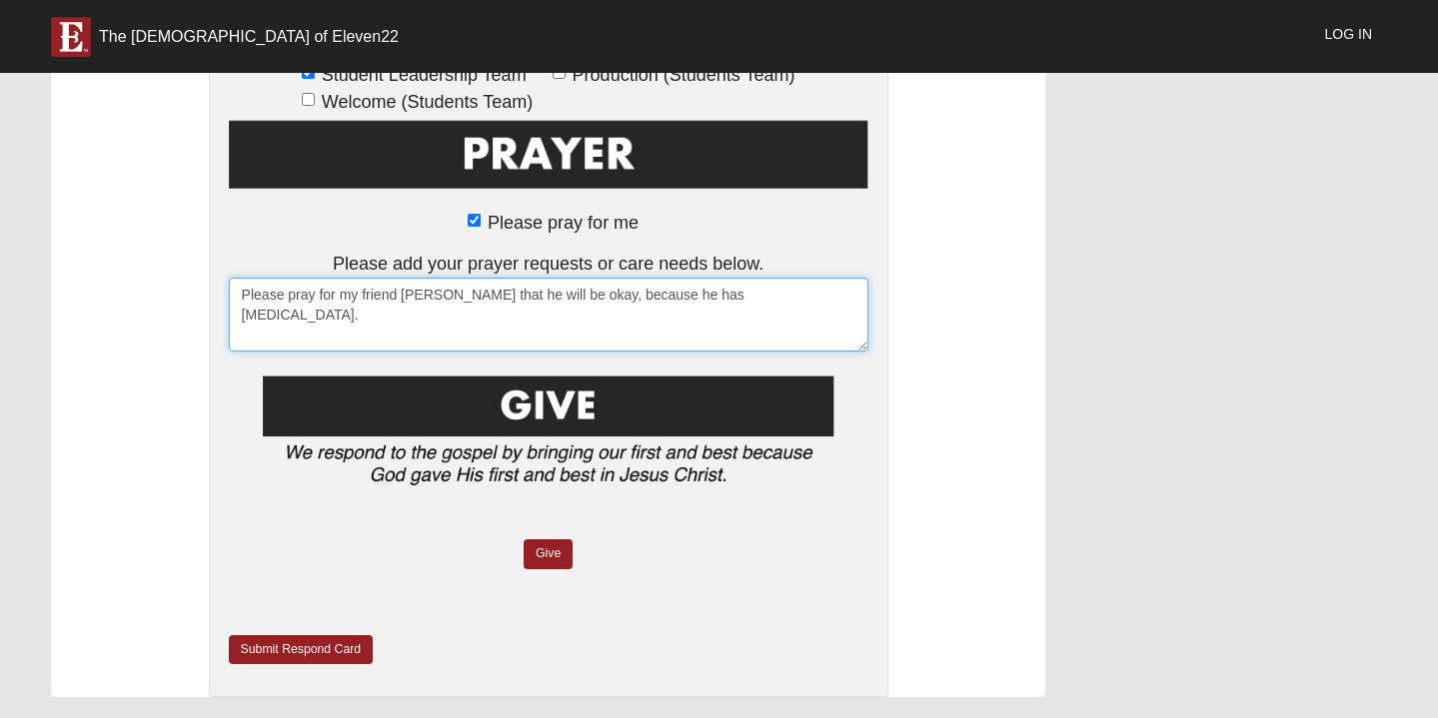
scroll to position [1577, 0]
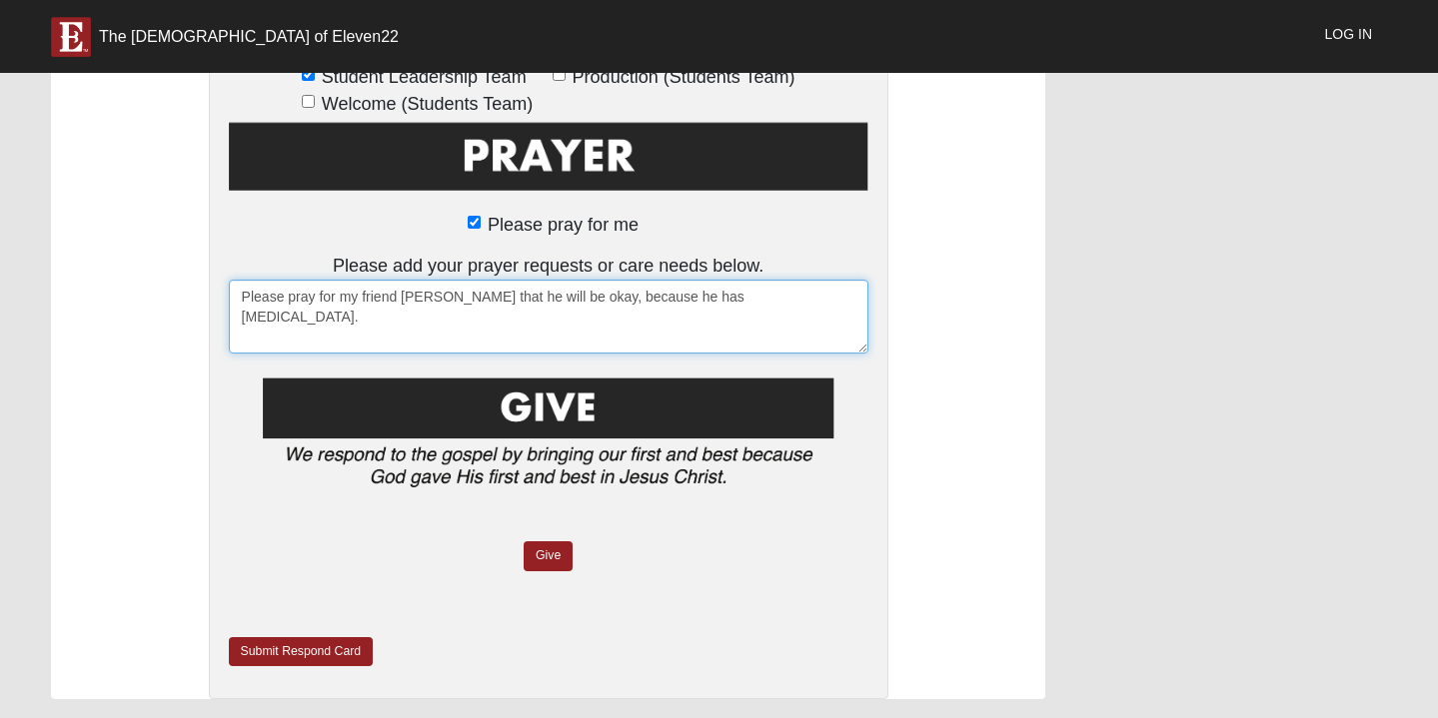
type textarea "Please pray for my friend [PERSON_NAME] that he will be okay, because he has [M…"
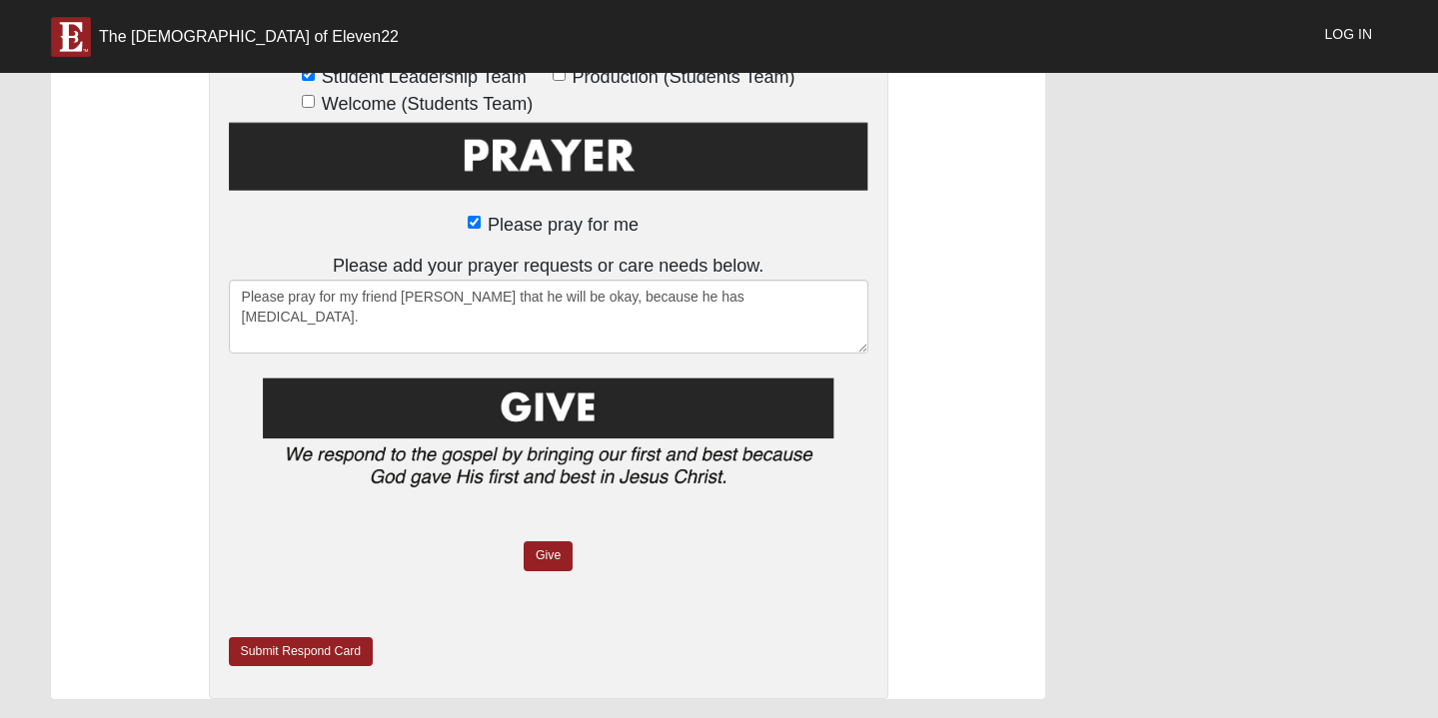
click at [482, 217] on label "Please pray for me" at bounding box center [548, 225] width 181 height 27
click at [481, 217] on input "Please pray for me" at bounding box center [474, 222] width 13 height 13
checkbox input "false"
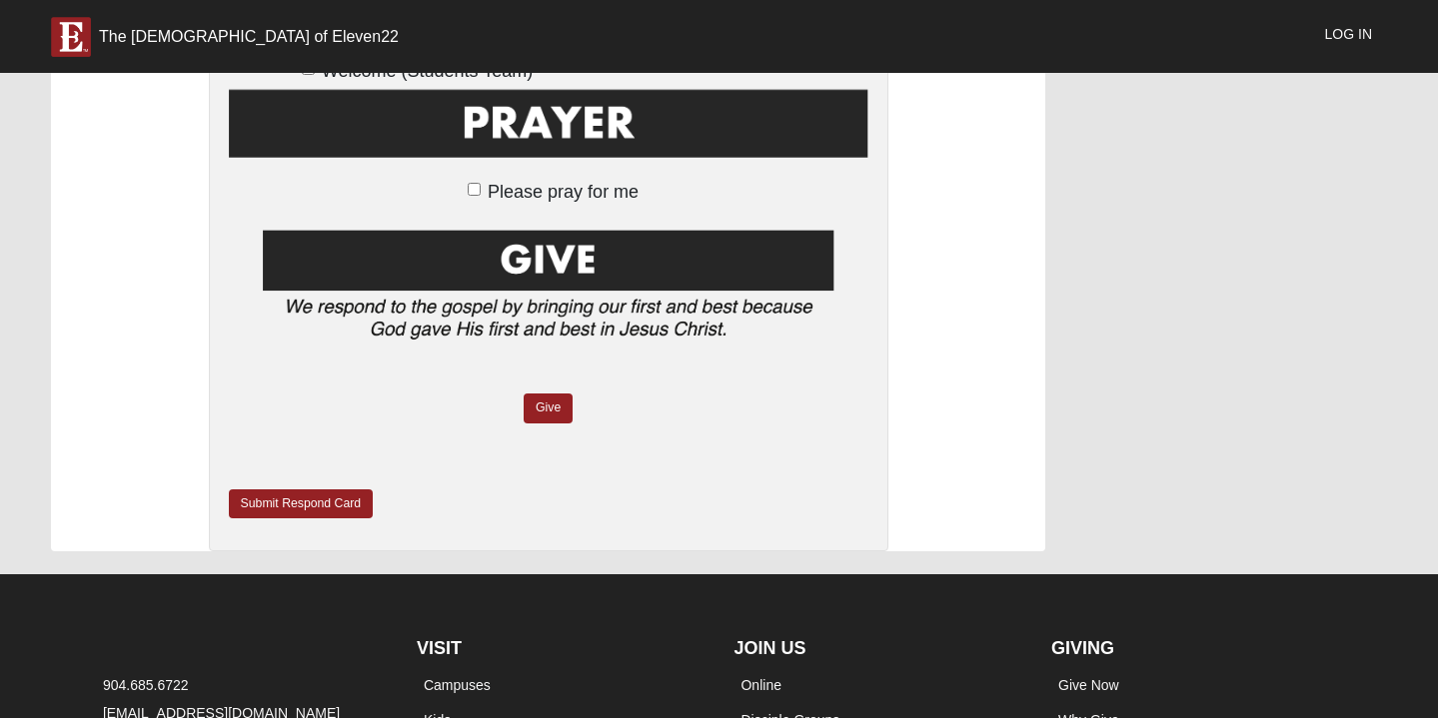
scroll to position [1614, 0]
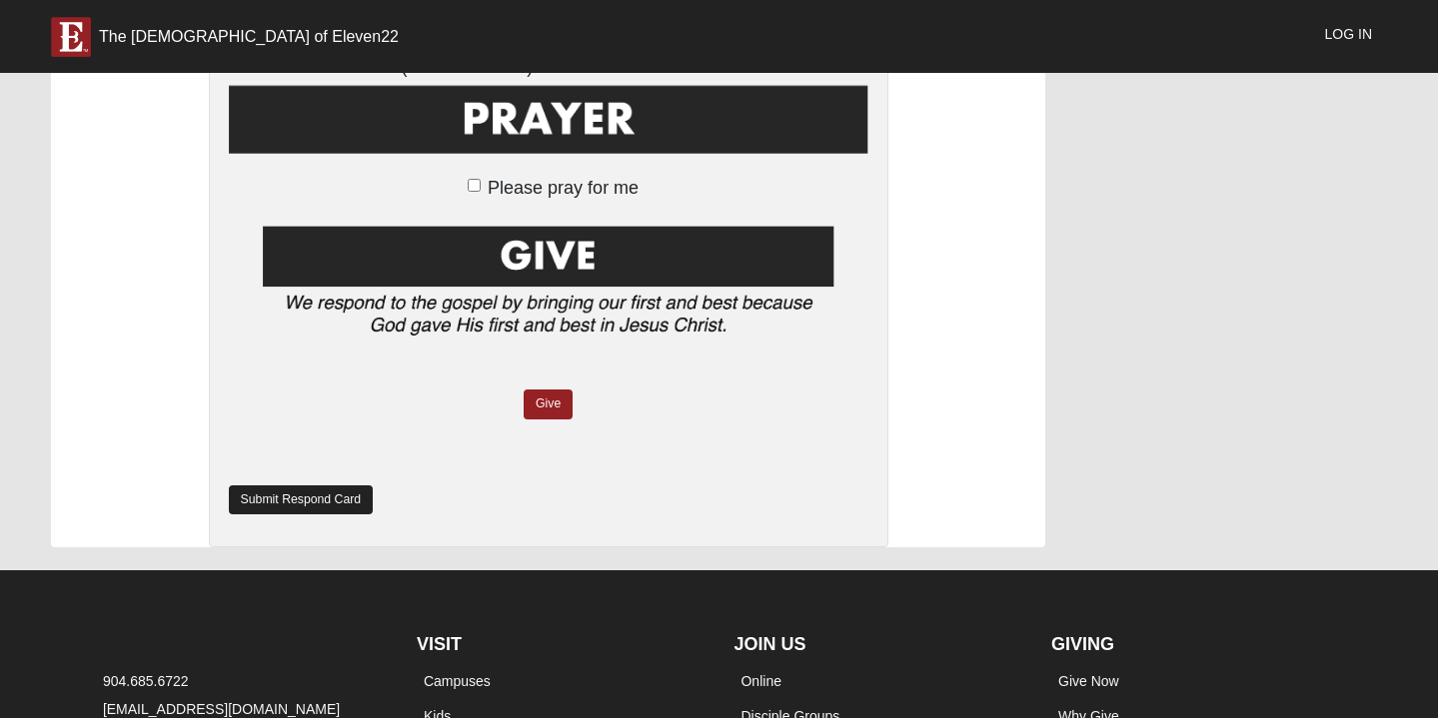
click at [329, 491] on link "Submit Respond Card" at bounding box center [301, 500] width 145 height 29
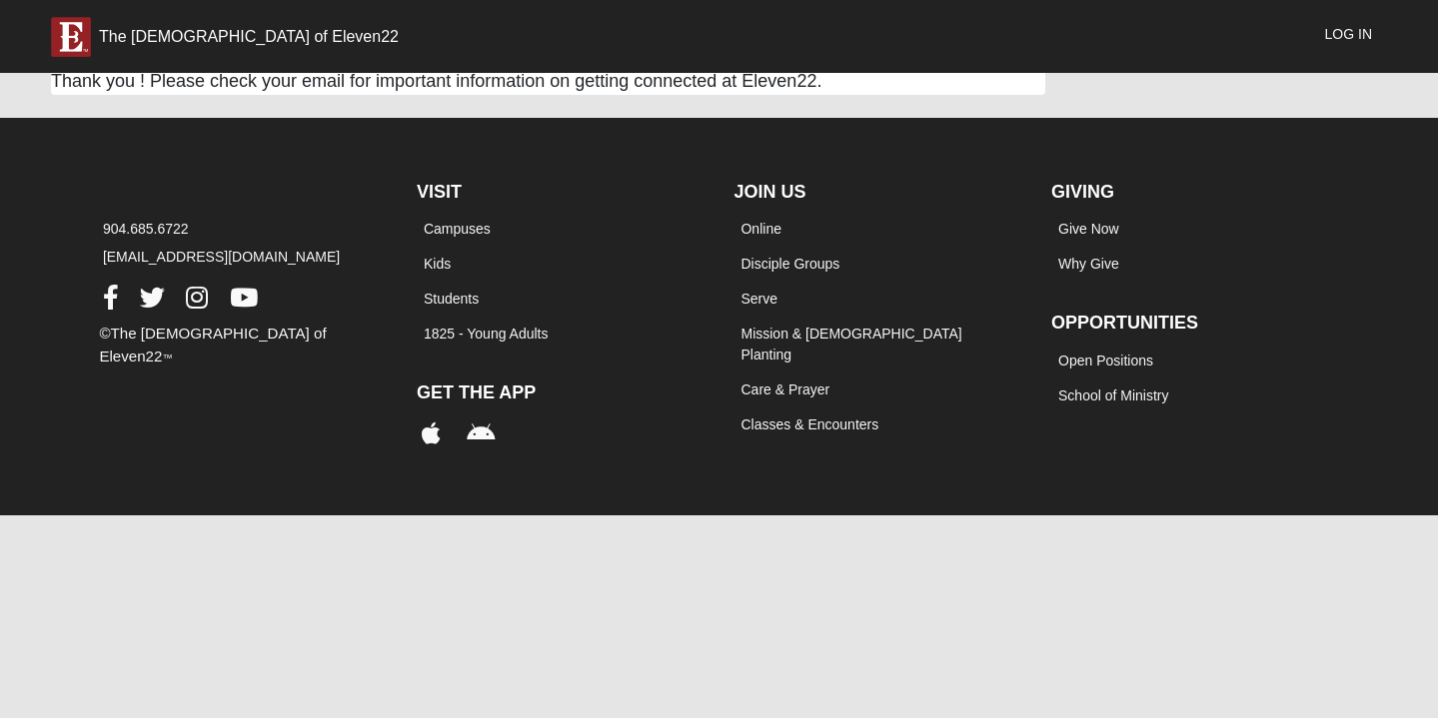
scroll to position [0, 0]
click at [673, 94] on div "Thank you ! Please check your email for important information on getting connec…" at bounding box center [548, 81] width 994 height 27
click at [1330, 41] on link "Log In" at bounding box center [1348, 34] width 77 height 50
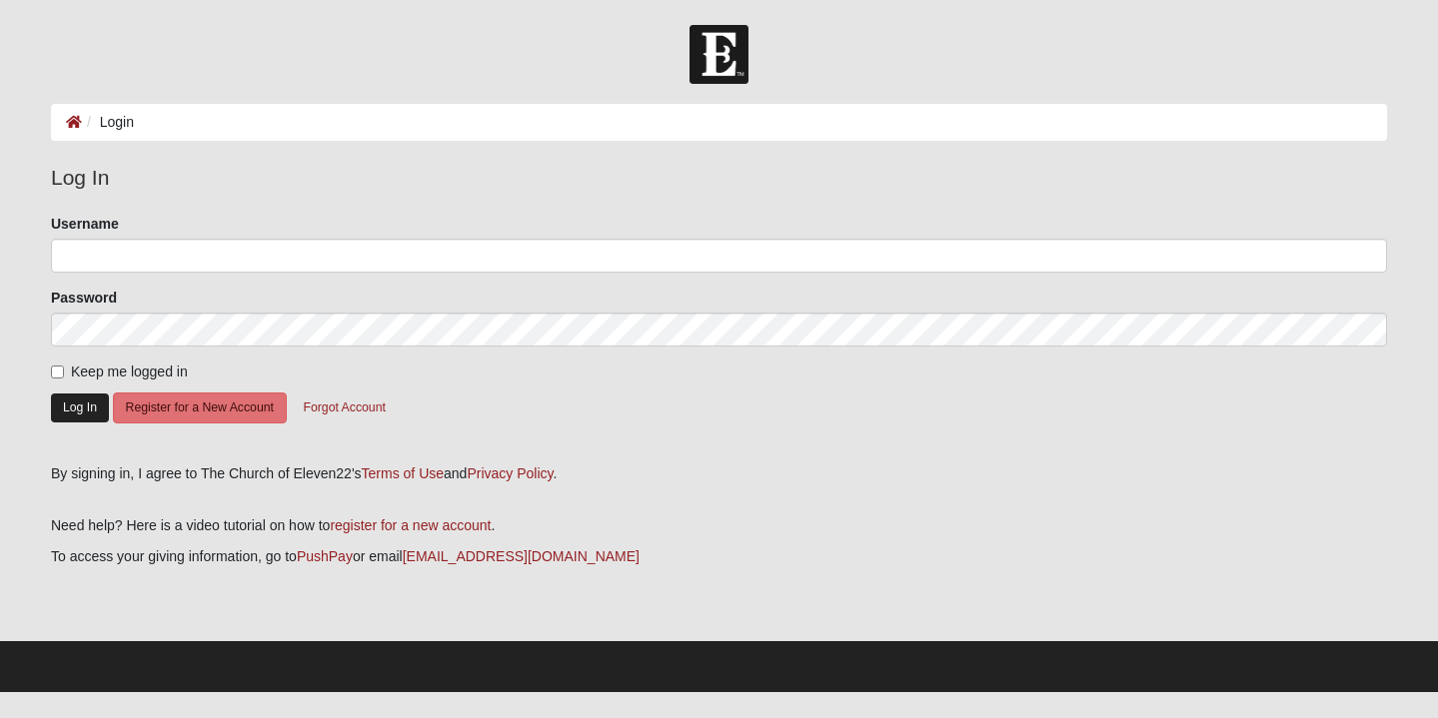
click at [84, 401] on button "Log In" at bounding box center [80, 408] width 58 height 29
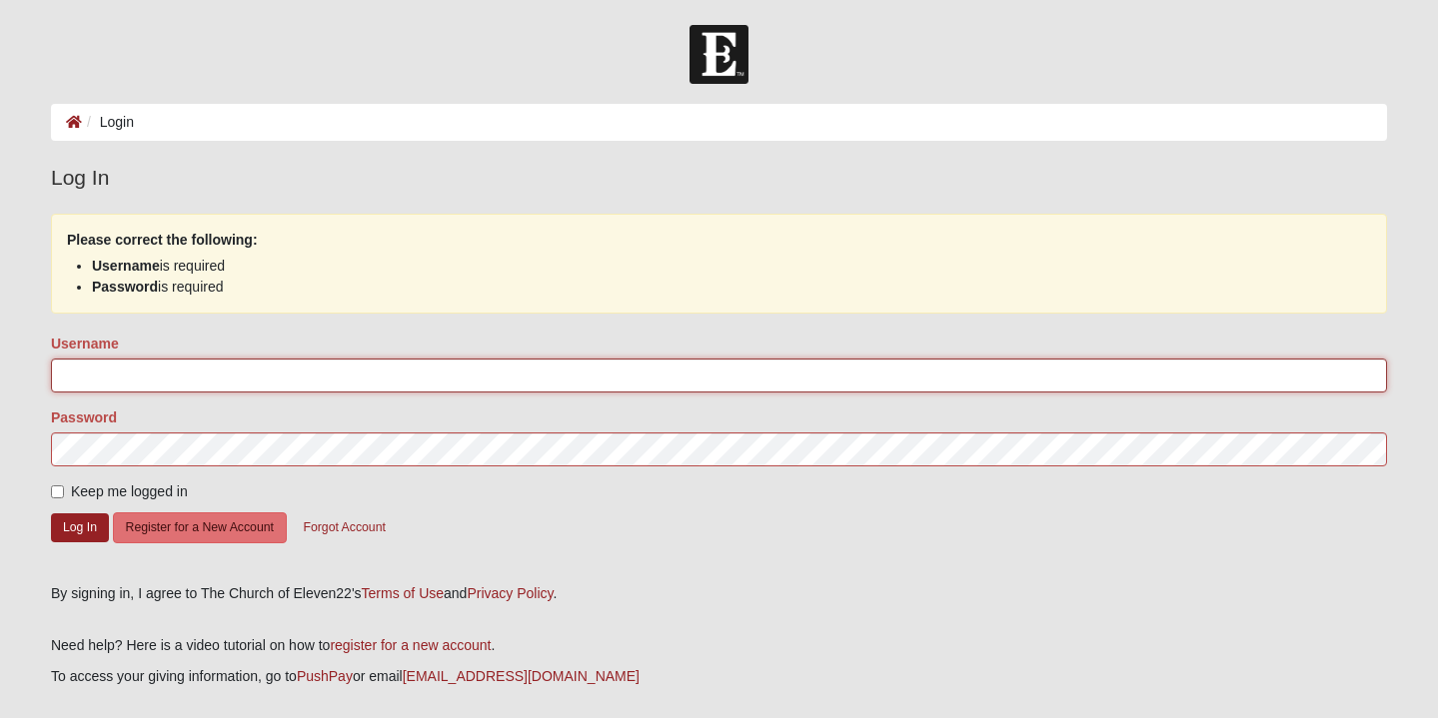
click at [250, 371] on input "Username" at bounding box center [719, 376] width 1336 height 34
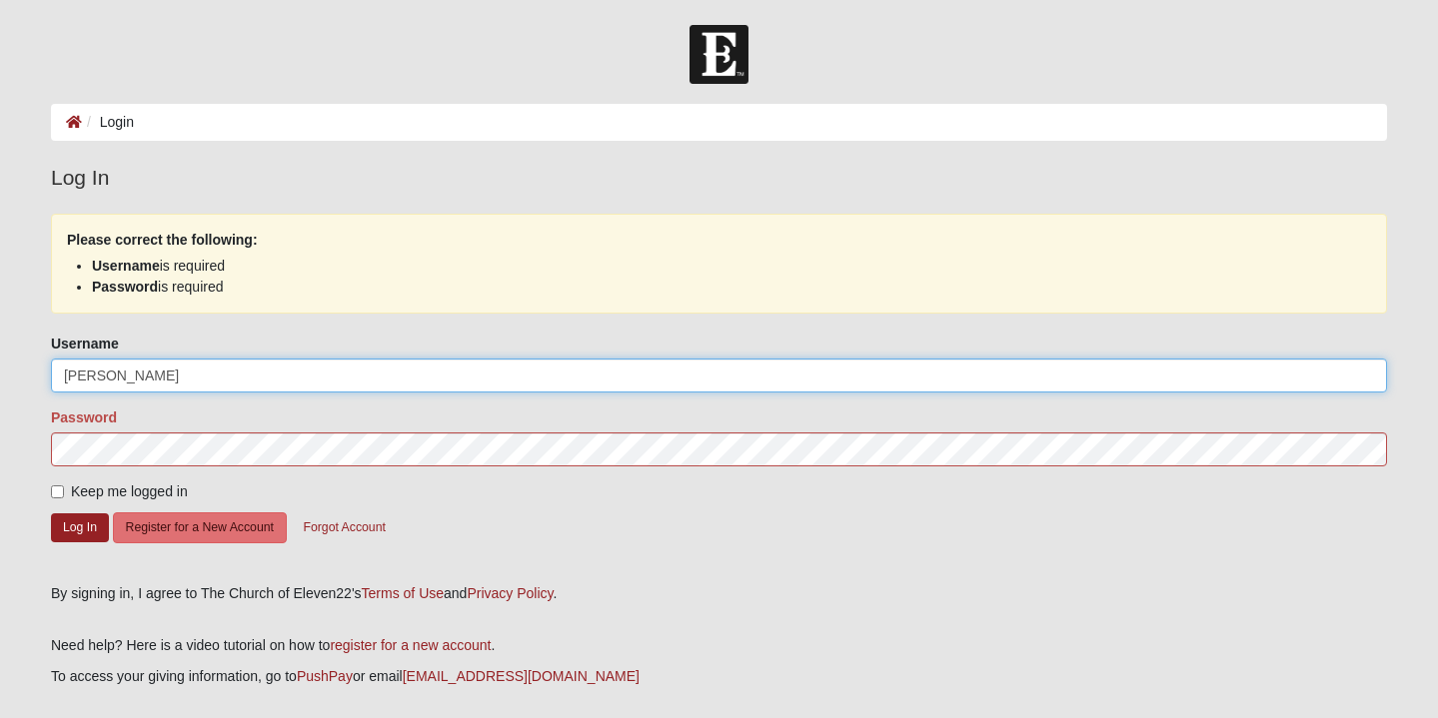
type input "[PERSON_NAME]"
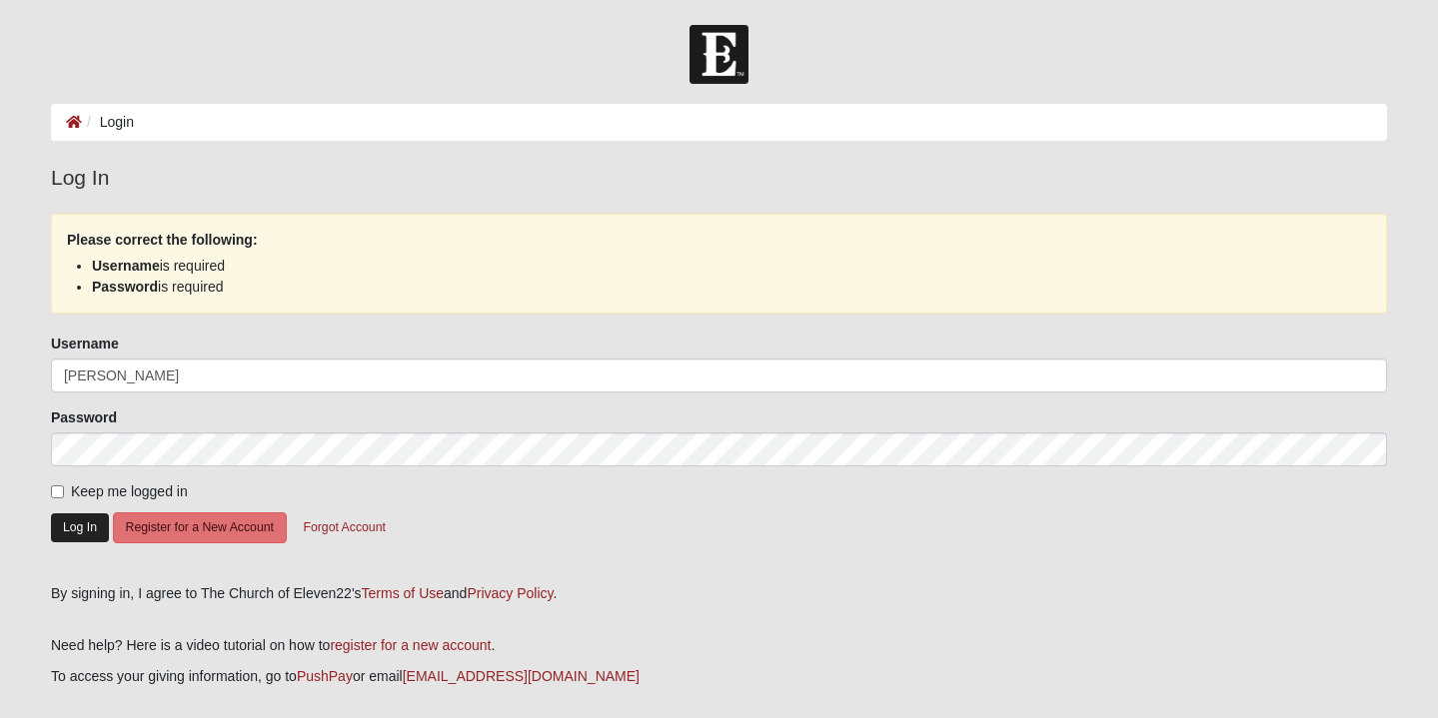
click at [75, 530] on button "Log In" at bounding box center [80, 528] width 58 height 29
